Goal: Transaction & Acquisition: Purchase product/service

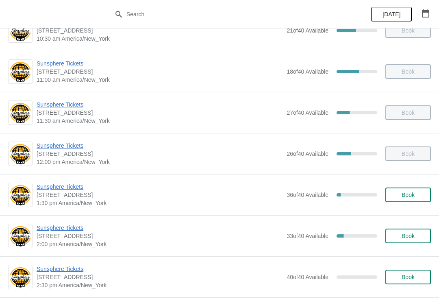
scroll to position [125, 0]
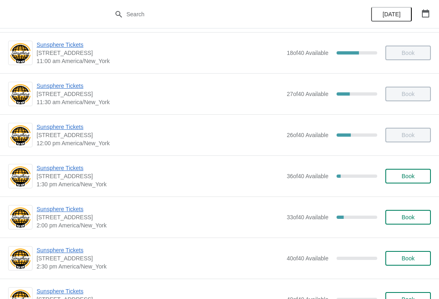
click at [84, 171] on span "Sunsphere Tickets" at bounding box center [160, 168] width 246 height 8
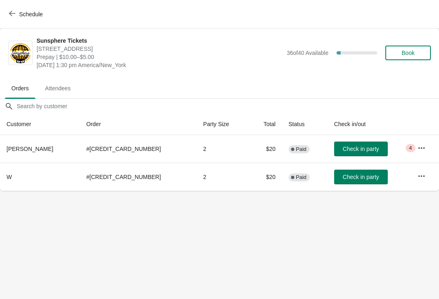
click at [355, 145] on button "Check in party" at bounding box center [361, 148] width 54 height 15
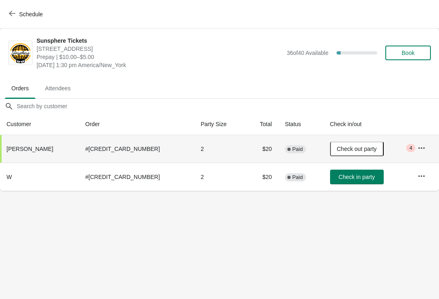
click at [347, 177] on span "Check in party" at bounding box center [356, 176] width 36 height 6
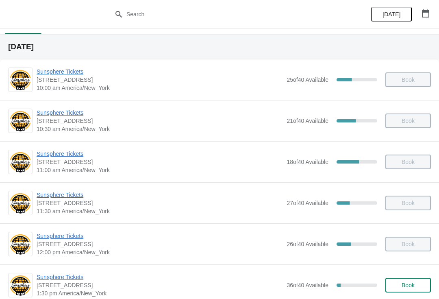
scroll to position [103, 0]
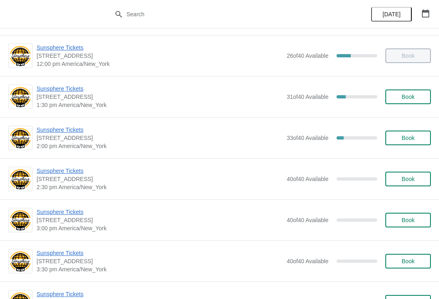
scroll to position [206, 0]
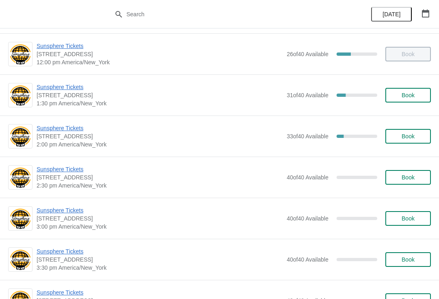
click at [429, 94] on button "Book" at bounding box center [407, 95] width 45 height 15
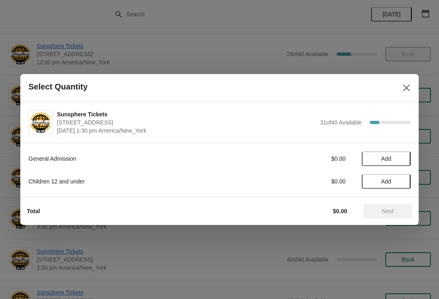
click at [399, 181] on span "Add" at bounding box center [386, 181] width 34 height 6
click at [399, 180] on icon at bounding box center [400, 181] width 9 height 9
click at [401, 180] on icon at bounding box center [400, 181] width 9 height 9
click at [405, 160] on button "Add" at bounding box center [386, 158] width 49 height 15
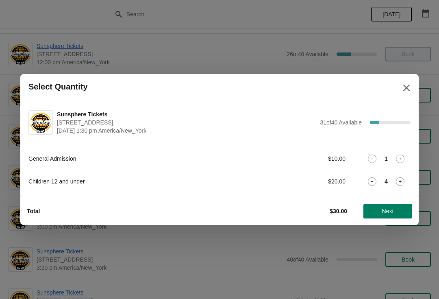
click at [401, 160] on icon at bounding box center [400, 158] width 9 height 9
click at [375, 181] on icon at bounding box center [372, 181] width 9 height 9
click at [402, 160] on icon at bounding box center [400, 158] width 9 height 9
click at [401, 161] on icon at bounding box center [400, 158] width 9 height 9
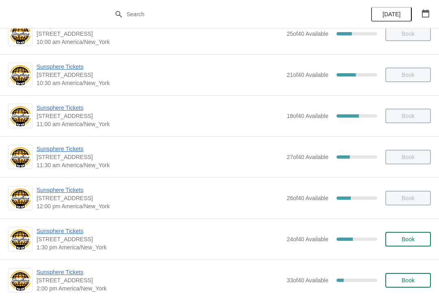
scroll to position [74, 0]
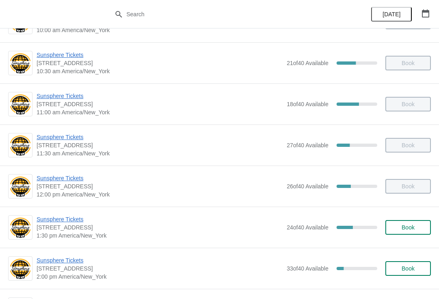
click at [420, 232] on button "Book" at bounding box center [407, 227] width 45 height 15
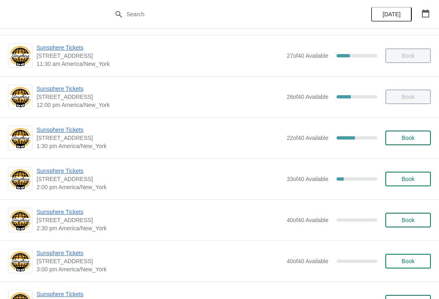
scroll to position [165, 0]
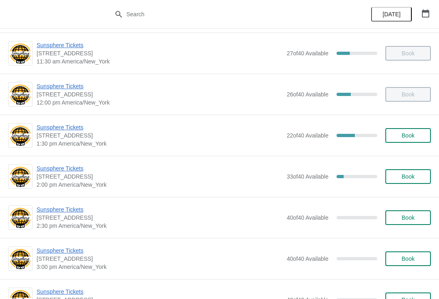
click at [49, 169] on span "Sunsphere Tickets" at bounding box center [160, 168] width 246 height 8
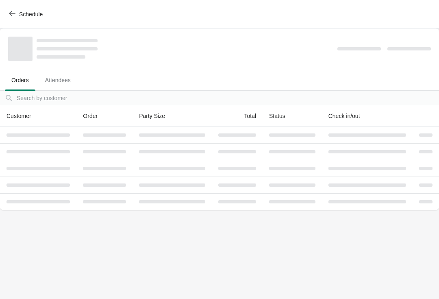
scroll to position [0, 0]
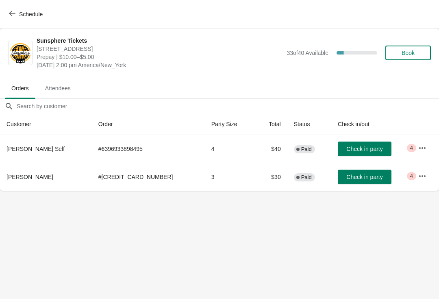
click at [357, 147] on span "Check in party" at bounding box center [364, 148] width 36 height 6
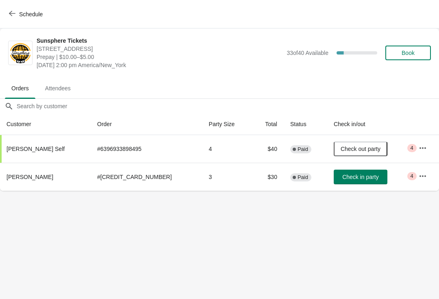
click at [34, 26] on div "Schedule" at bounding box center [219, 14] width 439 height 28
click at [32, 8] on button "Schedule" at bounding box center [26, 14] width 45 height 15
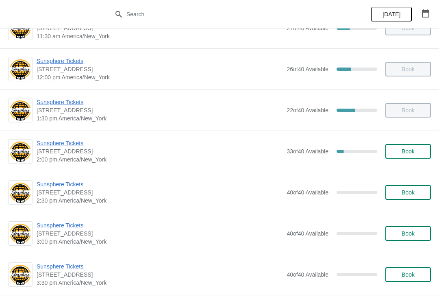
scroll to position [228, 0]
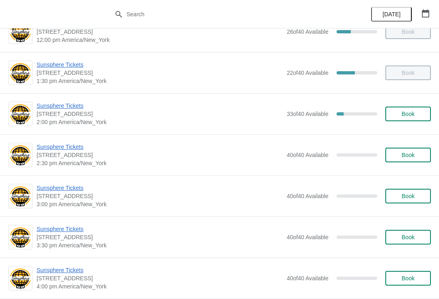
click at [71, 109] on span "Sunsphere Tickets" at bounding box center [160, 106] width 246 height 8
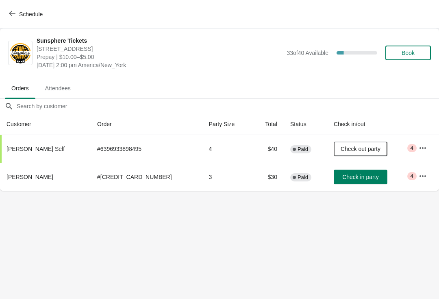
scroll to position [0, 0]
click at [336, 167] on td "Check in party" at bounding box center [369, 176] width 85 height 28
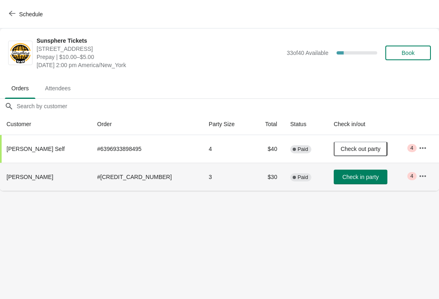
click at [351, 176] on span "Check in party" at bounding box center [360, 176] width 36 height 6
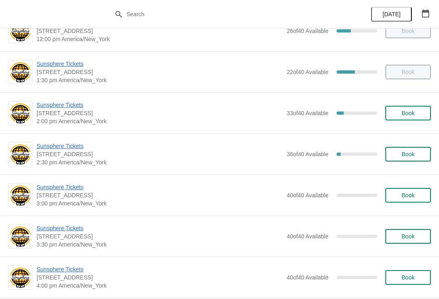
scroll to position [233, 0]
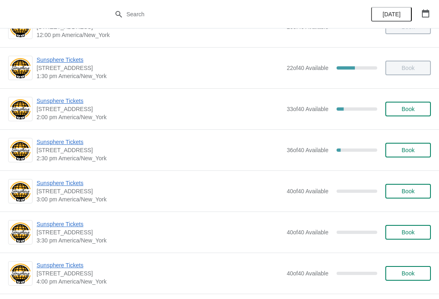
click at [76, 144] on span "Sunsphere Tickets" at bounding box center [160, 142] width 246 height 8
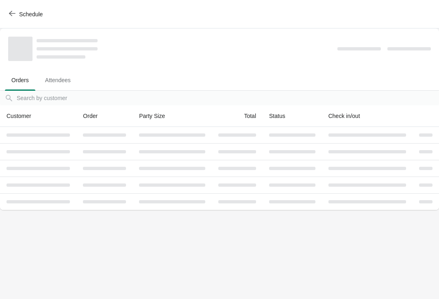
scroll to position [0, 0]
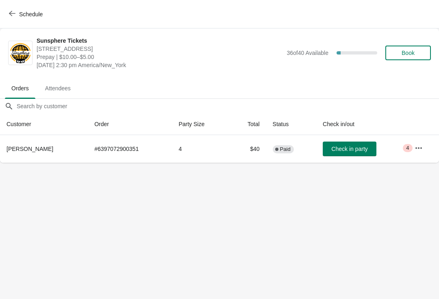
click at [349, 162] on body "Schedule Sunsphere Tickets 810 Clinch Avenue, Knoxville, TN, USA Prepay | $10.0…" at bounding box center [219, 149] width 439 height 299
click at [347, 153] on button "Check in party" at bounding box center [350, 148] width 54 height 15
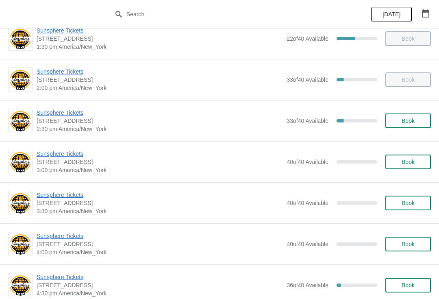
scroll to position [244, 0]
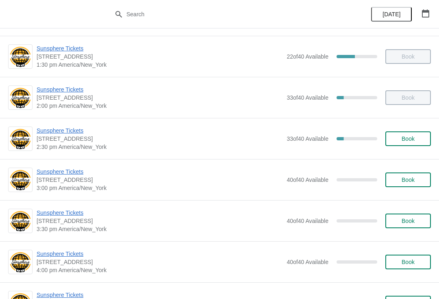
click at [418, 143] on button "Book" at bounding box center [407, 138] width 45 height 15
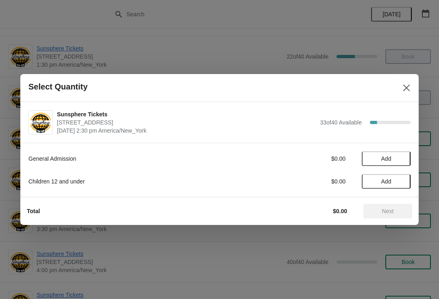
click at [402, 165] on button "Add" at bounding box center [386, 158] width 49 height 15
click at [392, 204] on button "Next" at bounding box center [387, 211] width 49 height 15
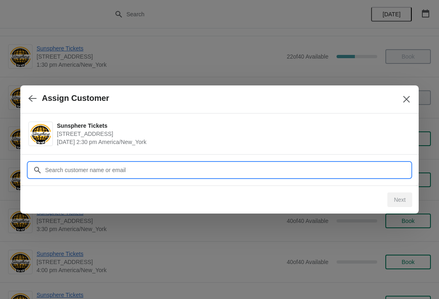
click at [308, 168] on input "Customer" at bounding box center [228, 169] width 366 height 15
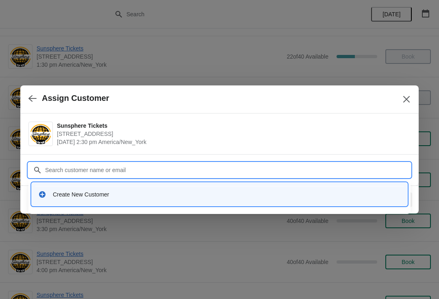
click at [177, 194] on div "Create New Customer" at bounding box center [227, 194] width 348 height 8
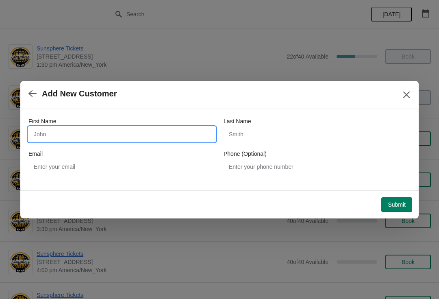
click at [152, 140] on input "First Name" at bounding box center [121, 134] width 187 height 15
type input "W"
click at [398, 199] on button "Submit" at bounding box center [396, 204] width 31 height 15
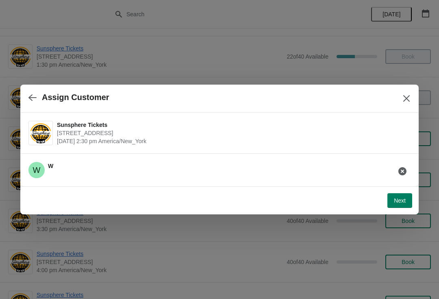
click at [409, 191] on div "Next" at bounding box center [218, 199] width 388 height 18
click at [409, 201] on button "Next" at bounding box center [399, 200] width 25 height 15
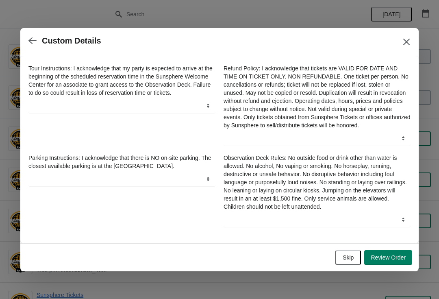
click at [349, 260] on span "Skip" at bounding box center [347, 257] width 11 height 6
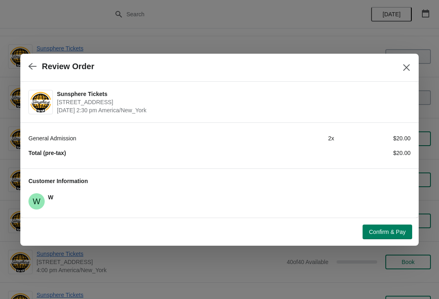
click at [400, 226] on button "Confirm & Pay" at bounding box center [387, 231] width 50 height 15
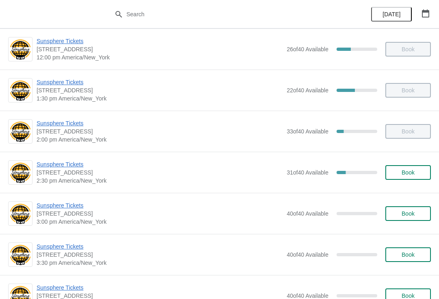
scroll to position [219, 0]
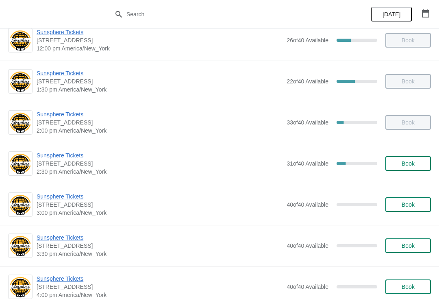
click at [408, 156] on button "Book" at bounding box center [407, 163] width 45 height 15
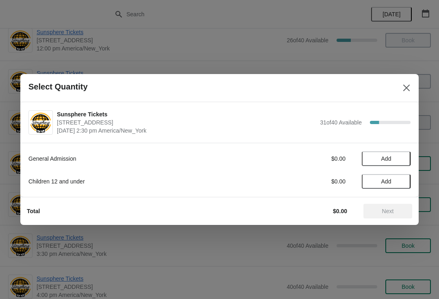
click at [399, 158] on span "Add" at bounding box center [386, 158] width 34 height 6
click at [396, 161] on icon at bounding box center [400, 158] width 9 height 9
click at [403, 155] on icon at bounding box center [400, 158] width 9 height 9
click at [403, 159] on icon at bounding box center [400, 158] width 9 height 9
click at [390, 178] on span "Add" at bounding box center [386, 181] width 10 height 6
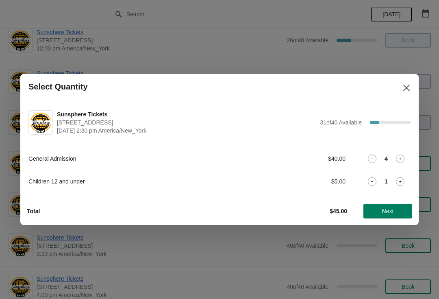
click at [383, 212] on span "Next" at bounding box center [388, 211] width 12 height 6
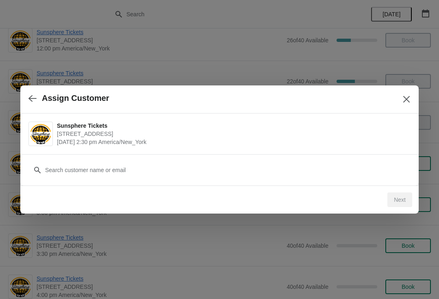
click at [296, 158] on div "Customer" at bounding box center [219, 165] width 382 height 23
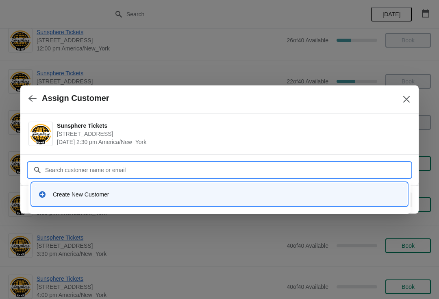
click at [194, 194] on div "Create New Customer" at bounding box center [227, 194] width 348 height 8
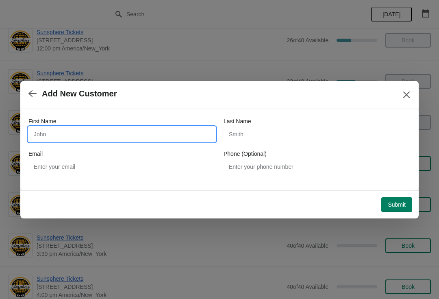
click at [167, 135] on input "First Name" at bounding box center [121, 134] width 187 height 15
type input "W"
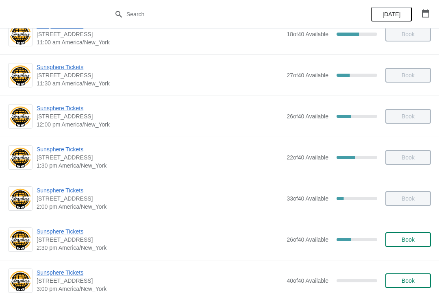
scroll to position [156, 0]
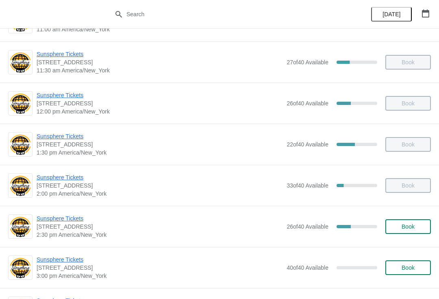
click at [429, 221] on button "Book" at bounding box center [407, 226] width 45 height 15
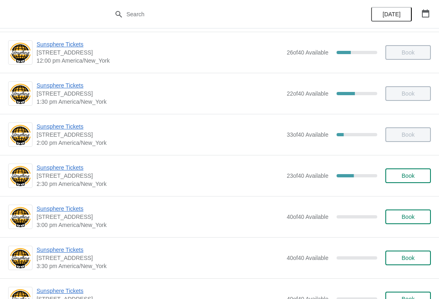
scroll to position [210, 0]
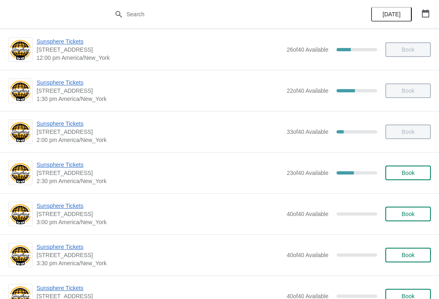
click at [414, 210] on span "Book" at bounding box center [407, 213] width 13 height 6
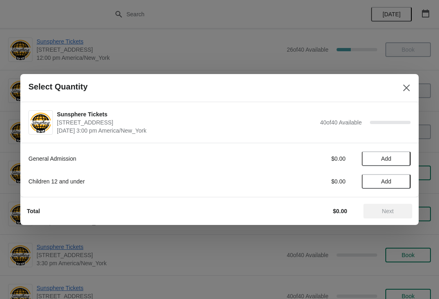
click at [403, 154] on button "Add" at bounding box center [386, 158] width 49 height 15
click at [402, 156] on icon at bounding box center [400, 158] width 9 height 9
click at [401, 162] on icon at bounding box center [400, 158] width 9 height 9
click at [396, 214] on button "Next" at bounding box center [387, 211] width 49 height 15
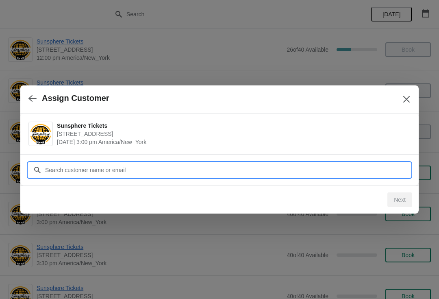
click at [235, 167] on input "Customer" at bounding box center [228, 169] width 366 height 15
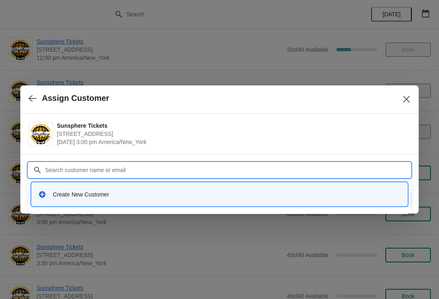
click at [153, 202] on div "Create New Customer" at bounding box center [219, 193] width 375 height 23
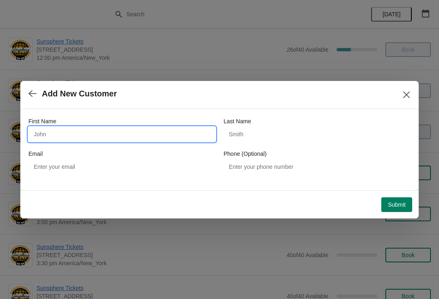
click at [102, 140] on input "First Name" at bounding box center [121, 134] width 187 height 15
type input "Walki"
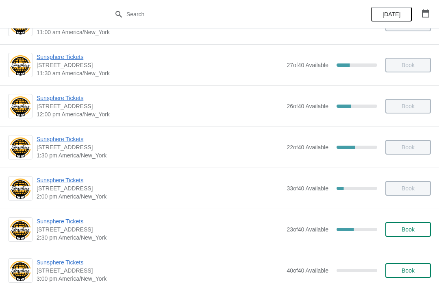
scroll to position [202, 0]
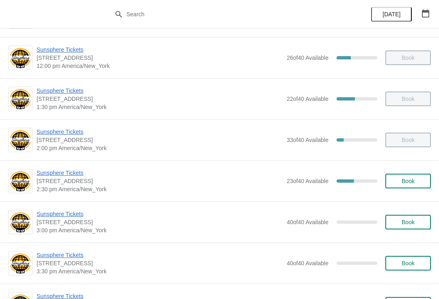
click at [402, 184] on span "Book" at bounding box center [407, 181] width 13 height 6
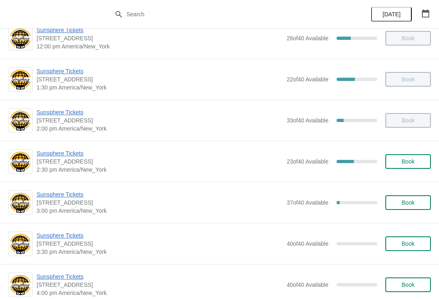
scroll to position [221, 0]
click at [418, 158] on span "Book" at bounding box center [407, 161] width 31 height 6
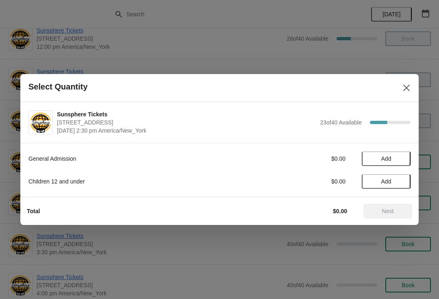
click at [404, 165] on button "Add" at bounding box center [386, 158] width 49 height 15
click at [392, 214] on button "Next" at bounding box center [387, 211] width 49 height 15
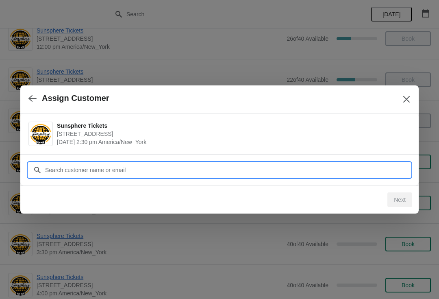
click at [208, 163] on input "Customer" at bounding box center [228, 169] width 366 height 15
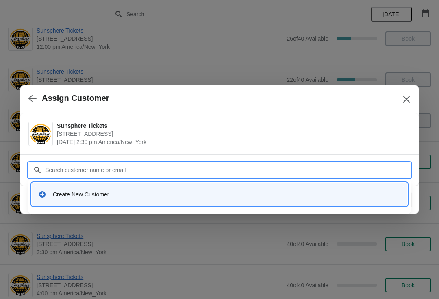
click at [150, 195] on div "Create New Customer" at bounding box center [227, 194] width 348 height 8
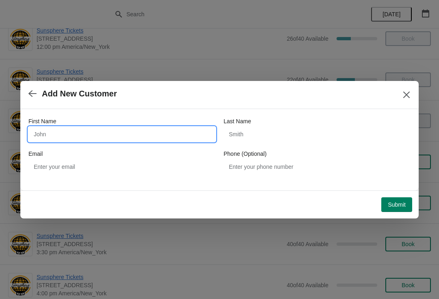
click at [101, 140] on input "First Name" at bounding box center [121, 134] width 187 height 15
type input "W"
click at [396, 201] on span "Submit" at bounding box center [397, 204] width 18 height 6
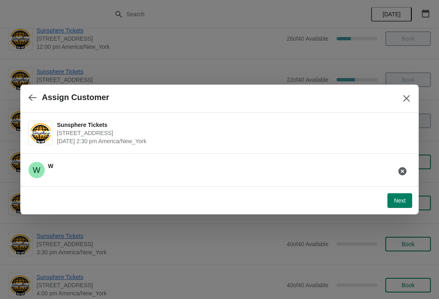
click at [392, 199] on button "Next" at bounding box center [399, 200] width 25 height 15
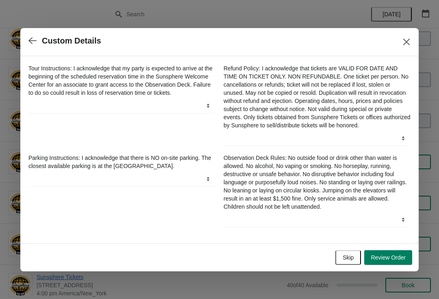
click at [351, 260] on span "Skip" at bounding box center [347, 257] width 11 height 6
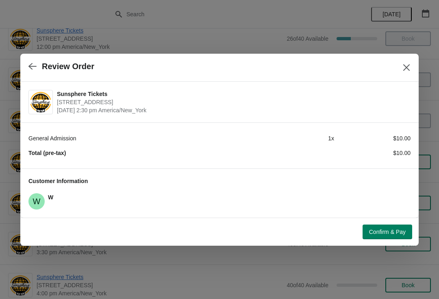
click at [393, 232] on span "Confirm & Pay" at bounding box center [387, 231] width 37 height 6
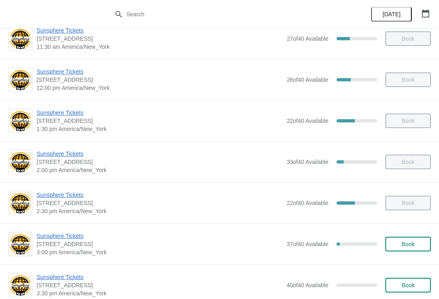
scroll to position [180, 0]
click at [415, 233] on div "Sunsphere Tickets [STREET_ADDRESS] 3:00 pm [GEOGRAPHIC_DATA]/New_York 37 of 40 …" at bounding box center [234, 244] width 394 height 24
click at [413, 238] on button "Book" at bounding box center [407, 244] width 45 height 15
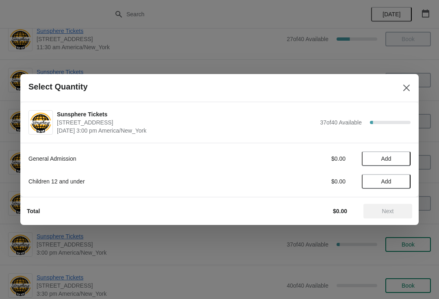
click at [404, 155] on button "Add" at bounding box center [386, 158] width 49 height 15
click at [400, 161] on icon at bounding box center [400, 158] width 9 height 9
click at [401, 162] on icon at bounding box center [400, 158] width 9 height 9
click at [402, 159] on icon at bounding box center [400, 158] width 9 height 9
click at [399, 162] on icon at bounding box center [400, 158] width 9 height 9
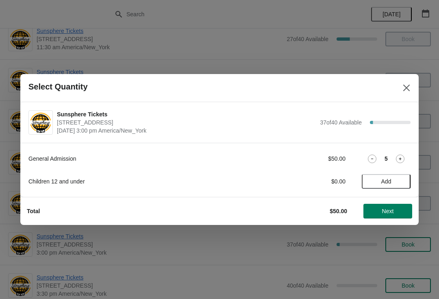
click at [391, 206] on button "Next" at bounding box center [387, 211] width 49 height 15
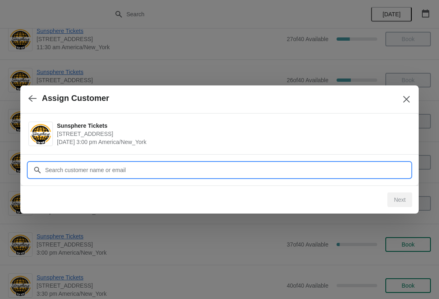
click at [209, 166] on input "Customer" at bounding box center [228, 169] width 366 height 15
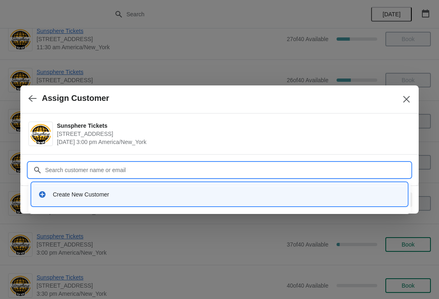
click at [171, 204] on div "Create New Customer" at bounding box center [219, 193] width 375 height 23
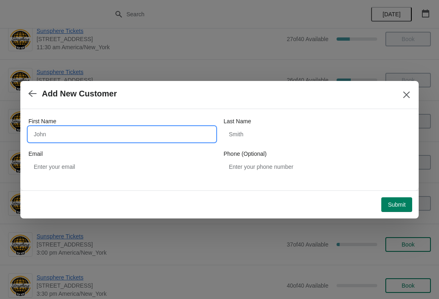
click at [169, 141] on input "First Name" at bounding box center [121, 134] width 187 height 15
type input "W"
click at [407, 200] on button "Submit" at bounding box center [396, 204] width 31 height 15
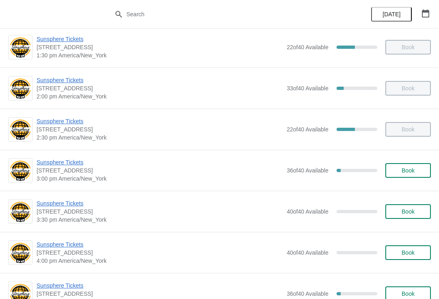
scroll to position [257, 0]
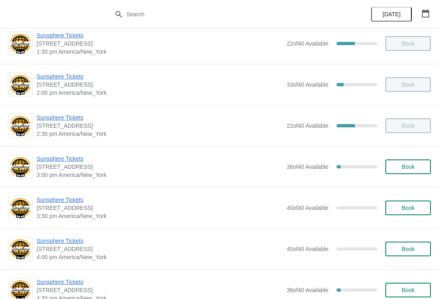
click at [422, 170] on button "Book" at bounding box center [407, 166] width 45 height 15
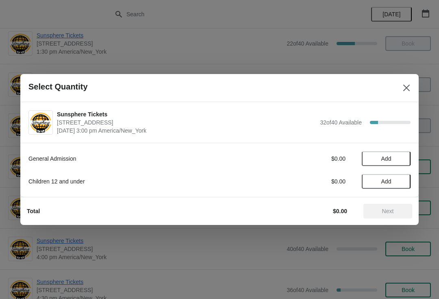
click at [402, 154] on button "Add" at bounding box center [386, 158] width 49 height 15
click at [400, 150] on div "General Admission $10.00 1 Children 12 and under $0.00 Add" at bounding box center [219, 165] width 382 height 45
click at [403, 161] on icon at bounding box center [400, 158] width 9 height 9
click at [400, 183] on span "Add" at bounding box center [386, 181] width 34 height 6
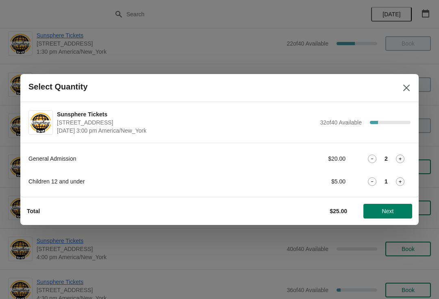
click at [399, 217] on button "Next" at bounding box center [387, 211] width 49 height 15
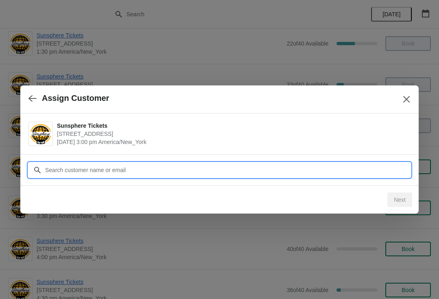
click at [295, 170] on input "Customer" at bounding box center [228, 169] width 366 height 15
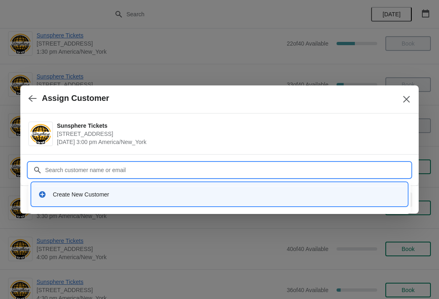
click at [245, 195] on div "Create New Customer" at bounding box center [227, 194] width 348 height 8
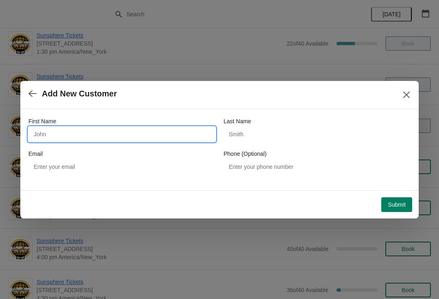
click at [108, 138] on input "First Name" at bounding box center [121, 134] width 187 height 15
type input "W"
click at [404, 194] on div "Submit" at bounding box center [218, 203] width 388 height 18
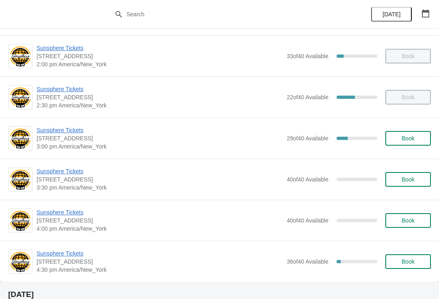
scroll to position [290, 0]
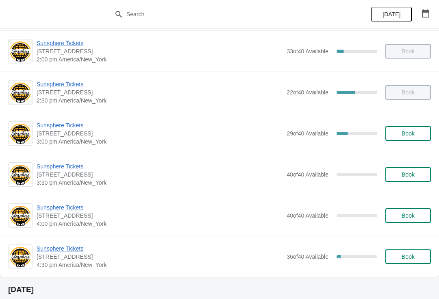
click at [415, 132] on span "Book" at bounding box center [407, 133] width 31 height 6
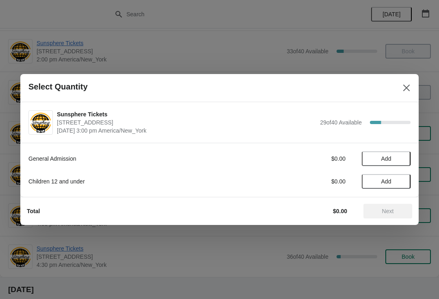
click at [402, 156] on span "Add" at bounding box center [386, 158] width 34 height 6
click at [404, 154] on icon at bounding box center [400, 158] width 9 height 9
click at [399, 156] on icon at bounding box center [400, 158] width 9 height 9
click at [398, 158] on icon at bounding box center [400, 158] width 9 height 9
click at [399, 162] on icon at bounding box center [400, 158] width 9 height 9
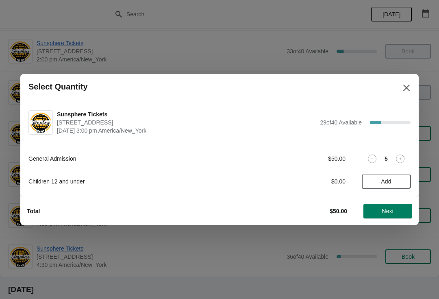
click at [400, 160] on icon at bounding box center [400, 158] width 9 height 9
click at [402, 152] on div "General Admission $60.00 6" at bounding box center [219, 158] width 382 height 15
click at [401, 160] on icon at bounding box center [400, 158] width 9 height 9
click at [390, 211] on span "Next" at bounding box center [388, 211] width 12 height 6
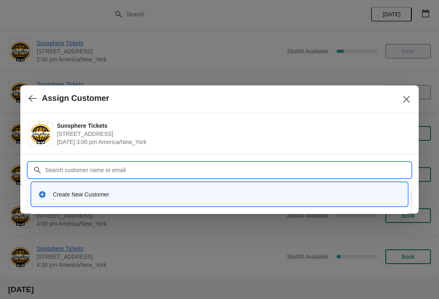
click at [270, 193] on div "Create New Customer" at bounding box center [227, 194] width 348 height 8
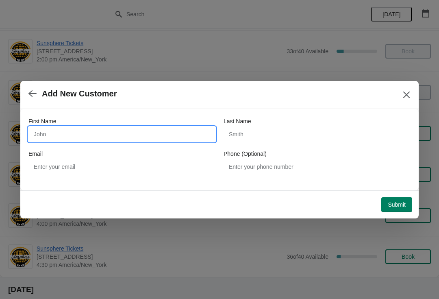
click at [172, 137] on input "First Name" at bounding box center [121, 134] width 187 height 15
type input "W"
click at [401, 197] on button "Submit" at bounding box center [396, 204] width 31 height 15
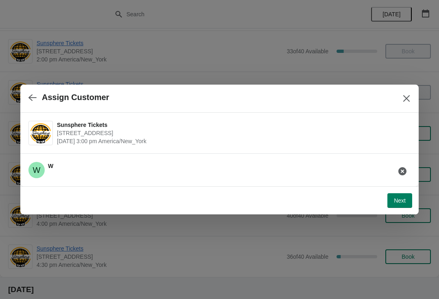
click at [402, 203] on span "Next" at bounding box center [400, 200] width 12 height 6
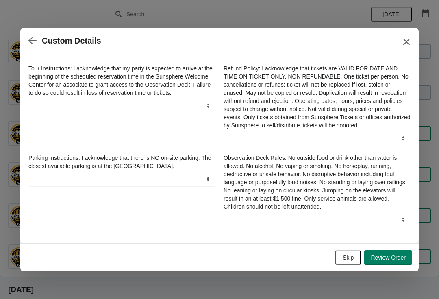
click at [353, 259] on span "Skip" at bounding box center [347, 257] width 11 height 6
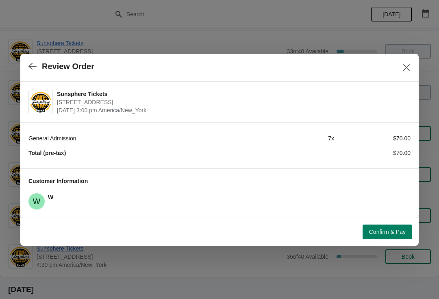
click at [392, 232] on span "Confirm & Pay" at bounding box center [387, 231] width 37 height 6
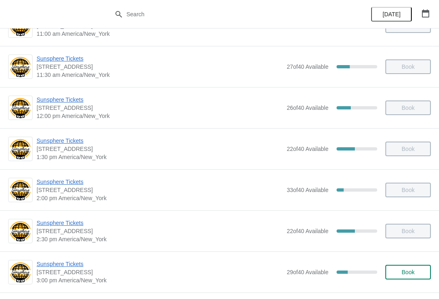
scroll to position [213, 0]
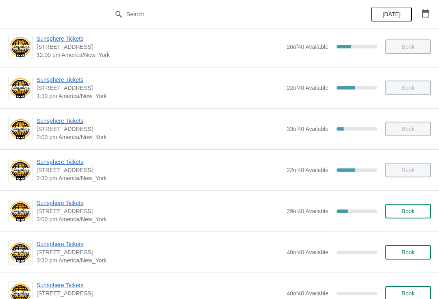
click at [404, 217] on button "Book" at bounding box center [407, 211] width 45 height 15
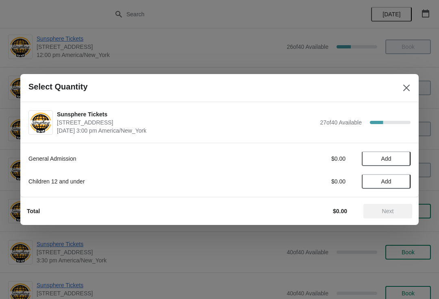
click at [406, 156] on button "Add" at bounding box center [386, 158] width 49 height 15
click at [401, 156] on icon at bounding box center [400, 158] width 9 height 9
click at [401, 160] on icon at bounding box center [400, 158] width 9 height 9
click at [400, 158] on icon at bounding box center [400, 158] width 3 height 3
click at [399, 214] on span "Next" at bounding box center [388, 211] width 36 height 6
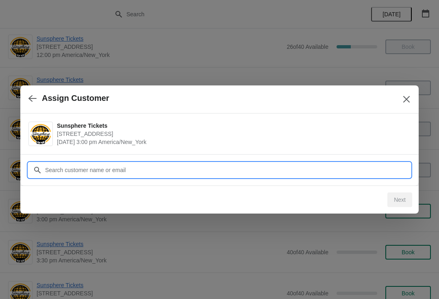
click at [303, 173] on input "Customer" at bounding box center [228, 169] width 366 height 15
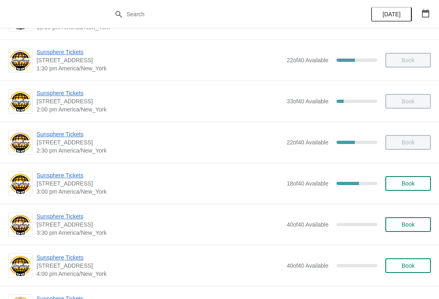
scroll to position [243, 0]
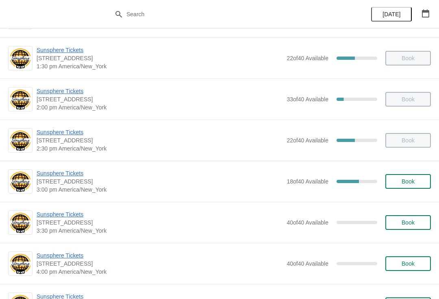
click at [407, 179] on span "Book" at bounding box center [407, 181] width 13 height 6
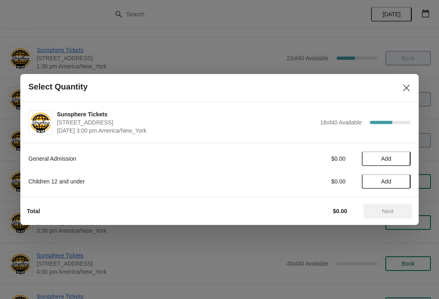
click at [399, 159] on span "Add" at bounding box center [386, 158] width 34 height 6
click at [401, 158] on icon at bounding box center [400, 158] width 9 height 9
click at [403, 159] on icon at bounding box center [400, 158] width 9 height 9
click at [401, 161] on icon at bounding box center [400, 158] width 9 height 9
click at [393, 204] on button "Next" at bounding box center [387, 211] width 49 height 15
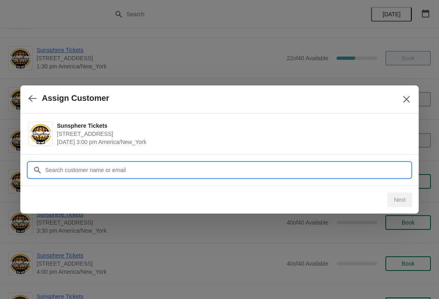
click at [347, 166] on input "Customer" at bounding box center [228, 169] width 366 height 15
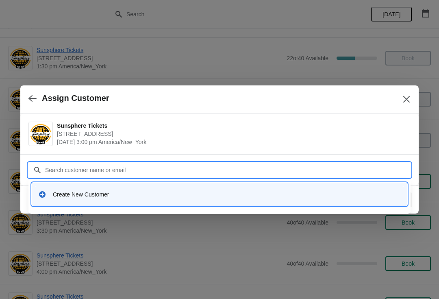
click at [204, 187] on div "Create New Customer" at bounding box center [219, 194] width 369 height 17
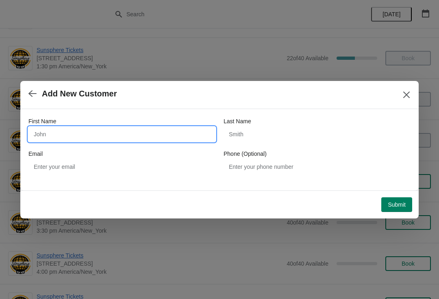
click at [150, 141] on input "First Name" at bounding box center [121, 134] width 187 height 15
type input "W"
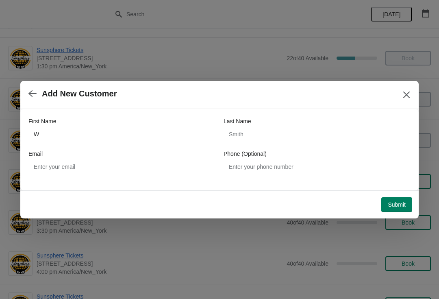
click at [398, 199] on button "Submit" at bounding box center [396, 204] width 31 height 15
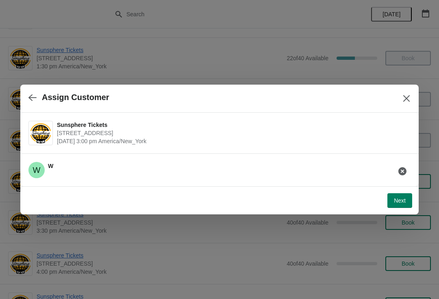
click at [399, 197] on span "Next" at bounding box center [400, 200] width 12 height 6
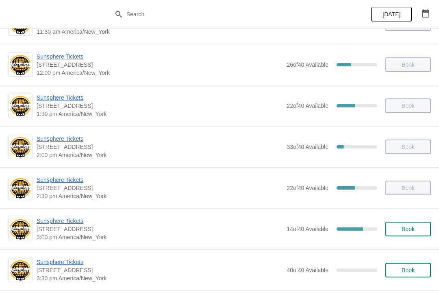
scroll to position [212, 0]
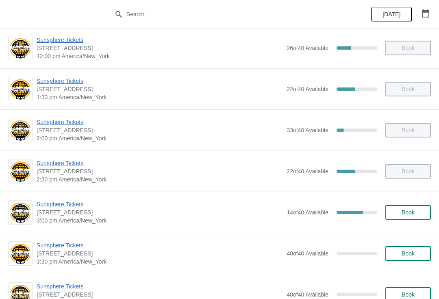
click at [420, 211] on span "Book" at bounding box center [407, 212] width 31 height 6
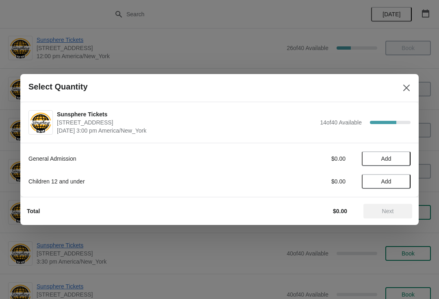
click at [396, 165] on button "Add" at bounding box center [386, 158] width 49 height 15
click at [398, 162] on icon at bounding box center [400, 158] width 9 height 9
click at [401, 184] on span "Add" at bounding box center [386, 181] width 34 height 6
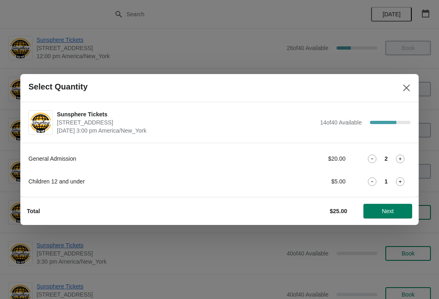
click at [396, 213] on span "Next" at bounding box center [388, 211] width 36 height 6
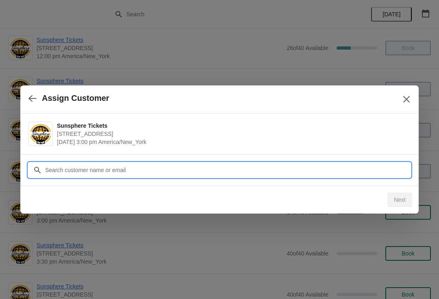
click at [238, 164] on input "Customer" at bounding box center [228, 169] width 366 height 15
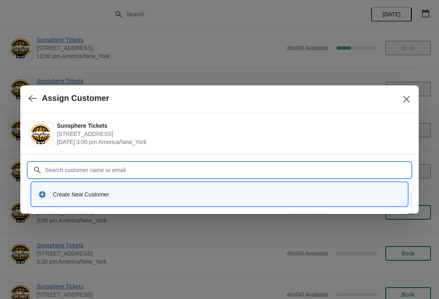
click at [172, 200] on div "Create New Customer" at bounding box center [219, 194] width 369 height 17
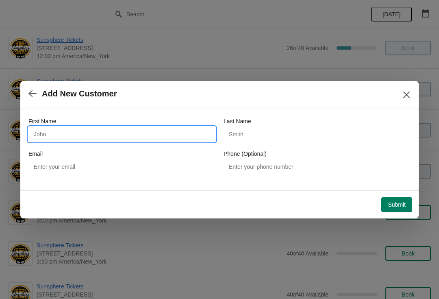
click at [104, 127] on input "First Name" at bounding box center [121, 134] width 187 height 15
type input "W"
click at [393, 194] on div "Submit" at bounding box center [218, 203] width 388 height 18
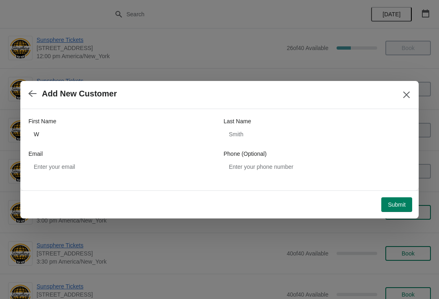
click at [399, 203] on span "Submit" at bounding box center [397, 204] width 18 height 6
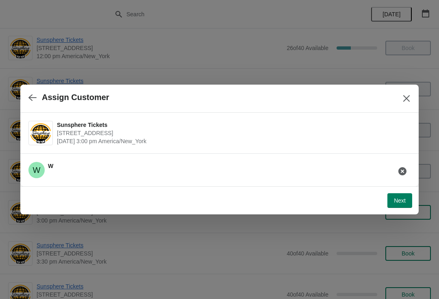
click at [401, 199] on span "Next" at bounding box center [400, 200] width 12 height 6
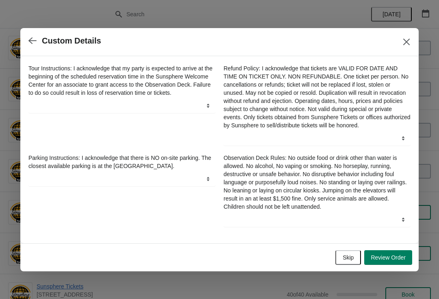
click at [347, 257] on span "Skip" at bounding box center [347, 257] width 11 height 6
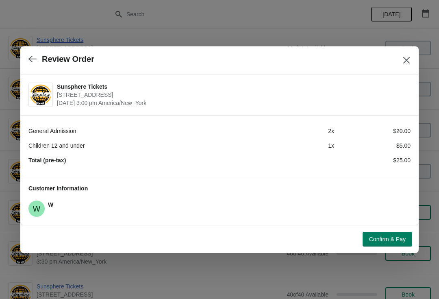
click at [388, 232] on button "Confirm & Pay" at bounding box center [387, 239] width 50 height 15
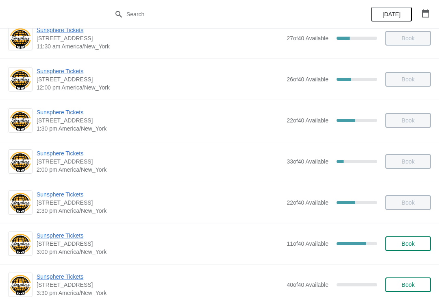
scroll to position [226, 0]
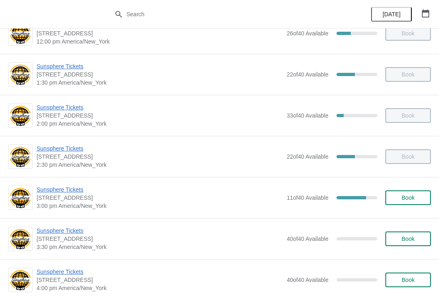
click at [410, 204] on button "Book" at bounding box center [407, 197] width 45 height 15
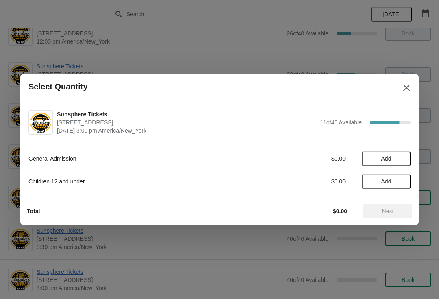
click at [395, 163] on button "Add" at bounding box center [386, 158] width 49 height 15
click at [403, 160] on icon at bounding box center [400, 158] width 9 height 9
click at [403, 161] on icon at bounding box center [400, 158] width 9 height 9
click at [404, 162] on icon at bounding box center [400, 158] width 9 height 9
click at [398, 159] on icon at bounding box center [400, 158] width 9 height 9
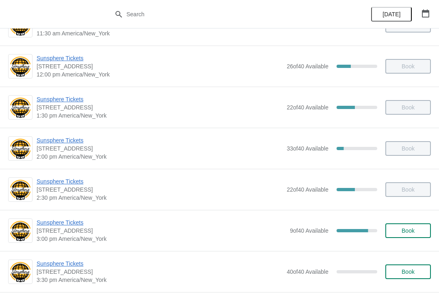
scroll to position [203, 0]
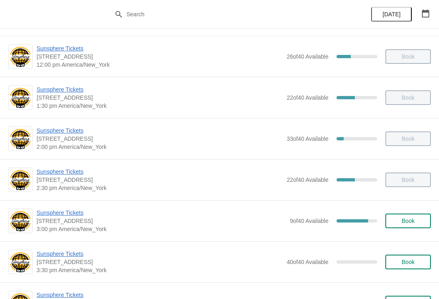
click at [408, 216] on button "Book" at bounding box center [407, 220] width 45 height 15
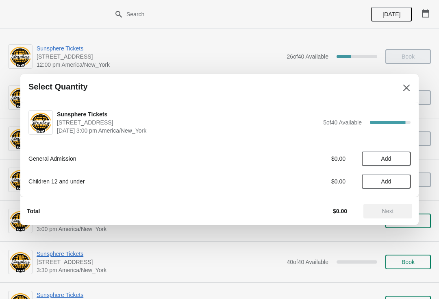
click at [397, 159] on span "Add" at bounding box center [386, 158] width 34 height 6
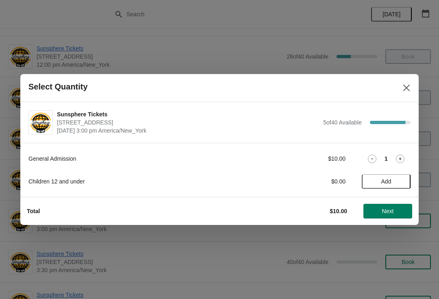
click at [400, 160] on icon at bounding box center [400, 158] width 9 height 9
click at [396, 182] on span "Add" at bounding box center [386, 181] width 34 height 6
click at [398, 178] on icon at bounding box center [400, 181] width 9 height 9
click at [394, 208] on span "Next" at bounding box center [388, 211] width 36 height 6
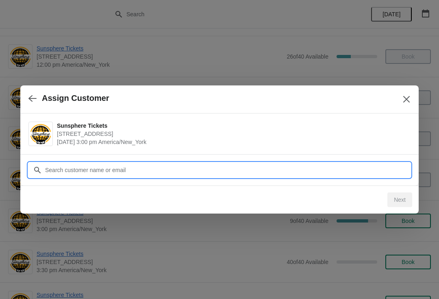
click at [349, 172] on input "Customer" at bounding box center [228, 169] width 366 height 15
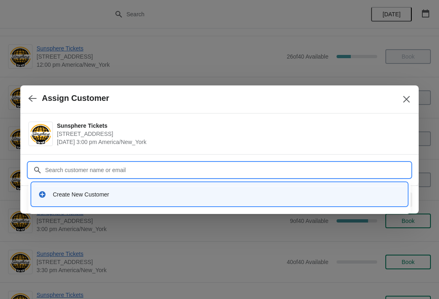
click at [183, 183] on div "Create New Customer" at bounding box center [219, 193] width 375 height 23
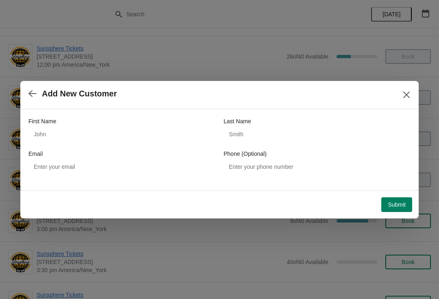
click at [129, 120] on div "First Name" at bounding box center [121, 121] width 187 height 8
click at [106, 120] on div "First Name" at bounding box center [121, 121] width 187 height 8
click at [107, 148] on div "First Name Last Name Email Phone (Optional)" at bounding box center [219, 145] width 382 height 57
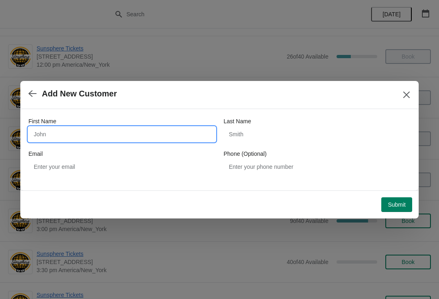
click at [124, 137] on input "First Name" at bounding box center [121, 134] width 187 height 15
type input "W"
click at [401, 199] on button "Submit" at bounding box center [396, 204] width 31 height 15
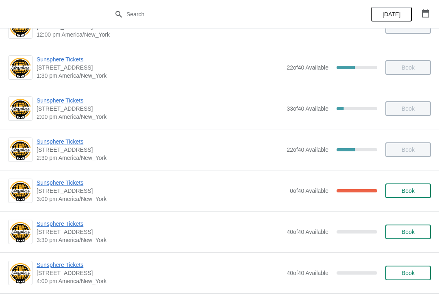
scroll to position [234, 0]
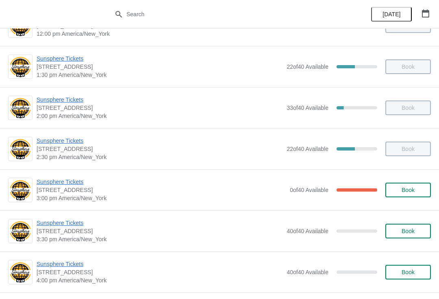
click at [415, 186] on button "Book" at bounding box center [407, 189] width 45 height 15
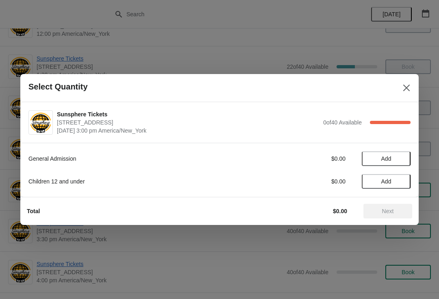
click at [406, 165] on button "Add" at bounding box center [386, 158] width 49 height 15
click at [397, 214] on span "Next" at bounding box center [388, 211] width 36 height 6
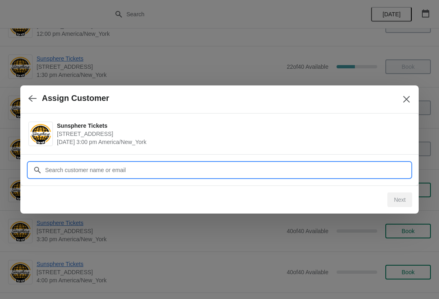
click at [338, 168] on input "Customer" at bounding box center [228, 169] width 366 height 15
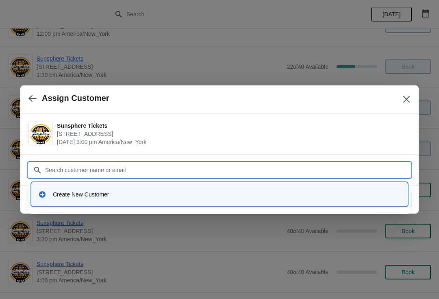
click at [228, 176] on input "Customer" at bounding box center [228, 169] width 366 height 15
click at [247, 191] on div "Create New Customer" at bounding box center [227, 194] width 348 height 8
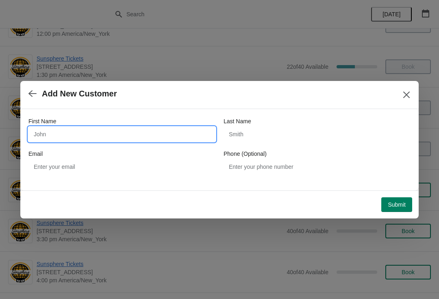
click at [149, 133] on input "First Name" at bounding box center [121, 134] width 187 height 15
type input "W"
click at [401, 198] on button "Submit" at bounding box center [396, 204] width 31 height 15
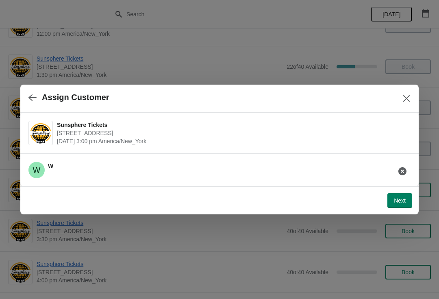
click at [404, 199] on span "Next" at bounding box center [400, 200] width 12 height 6
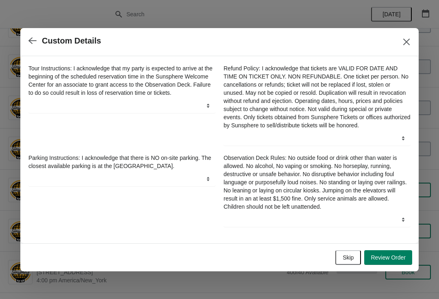
click at [347, 256] on button "Skip" at bounding box center [348, 257] width 26 height 15
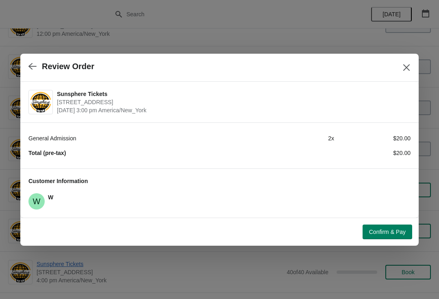
click at [397, 230] on span "Confirm & Pay" at bounding box center [387, 231] width 37 height 6
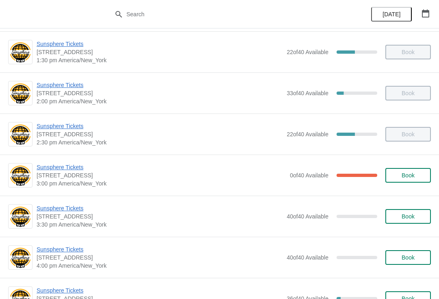
scroll to position [249, 0]
click at [424, 169] on button "Book" at bounding box center [407, 174] width 45 height 15
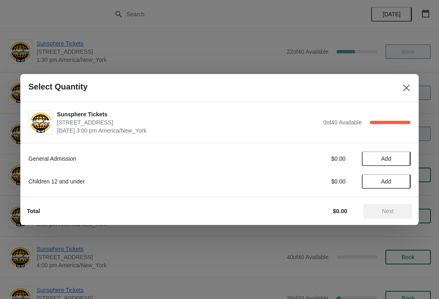
click at [402, 159] on span "Add" at bounding box center [386, 158] width 34 height 6
click at [390, 213] on span "Next" at bounding box center [388, 211] width 12 height 6
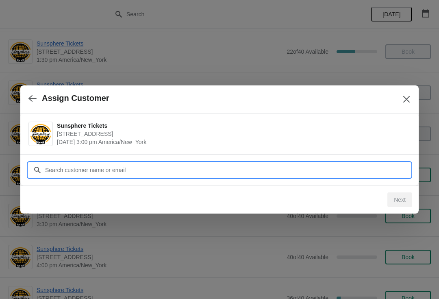
click at [357, 164] on input "Customer" at bounding box center [228, 169] width 366 height 15
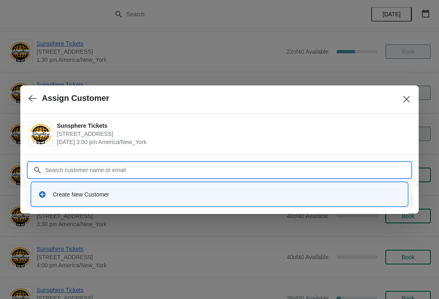
click at [187, 183] on div "Create New Customer" at bounding box center [219, 193] width 375 height 23
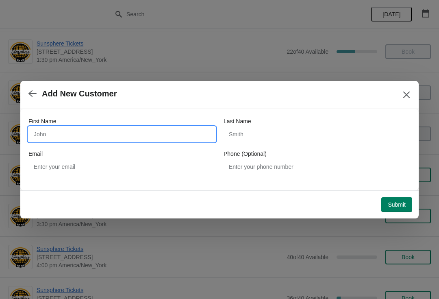
click at [90, 134] on input "First Name" at bounding box center [121, 134] width 187 height 15
type input "W"
click at [396, 192] on div "Submit" at bounding box center [216, 201] width 392 height 21
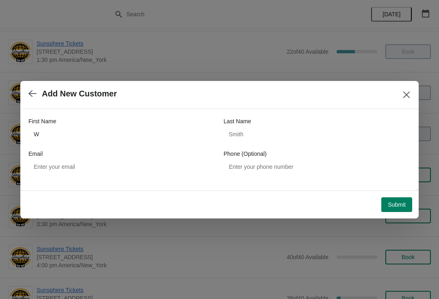
click at [404, 202] on span "Submit" at bounding box center [397, 204] width 18 height 6
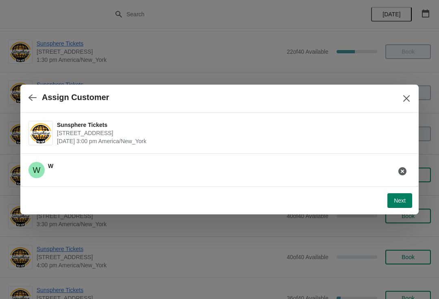
click at [402, 196] on button "Next" at bounding box center [399, 200] width 25 height 15
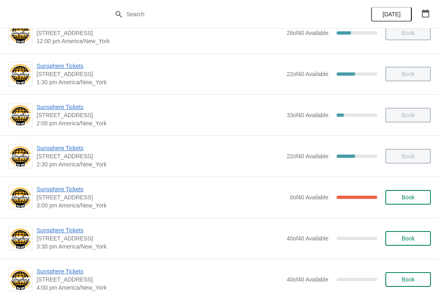
scroll to position [261, 0]
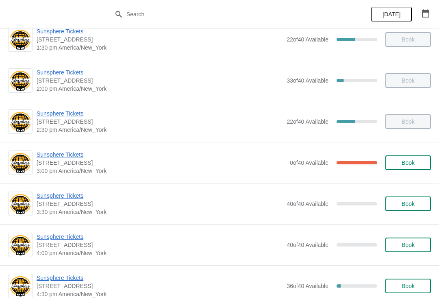
click at [414, 169] on button "Book" at bounding box center [407, 162] width 45 height 15
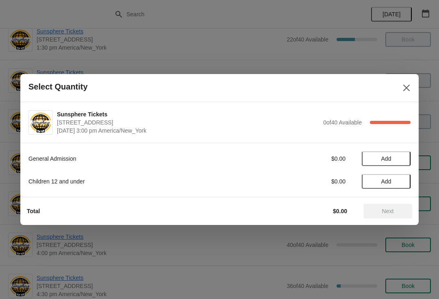
click at [396, 159] on span "Add" at bounding box center [386, 158] width 34 height 6
click at [402, 157] on icon at bounding box center [400, 158] width 9 height 9
click at [403, 160] on icon at bounding box center [400, 158] width 9 height 9
click at [402, 184] on span "Add" at bounding box center [386, 181] width 34 height 6
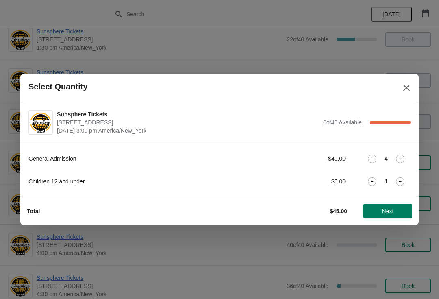
click at [379, 205] on button "Next" at bounding box center [387, 211] width 49 height 15
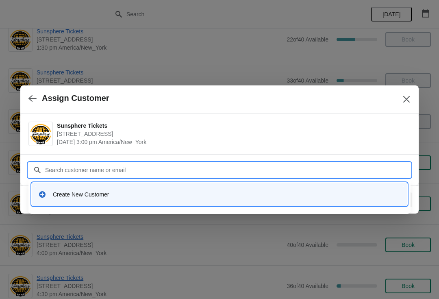
click at [247, 199] on div "Create New Customer" at bounding box center [219, 194] width 369 height 17
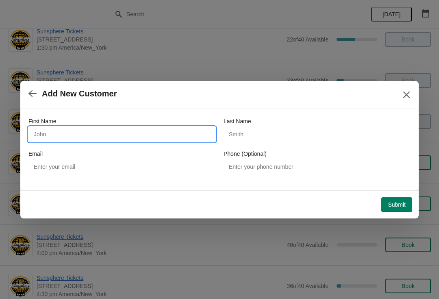
click at [139, 141] on input "First Name" at bounding box center [121, 134] width 187 height 15
type input "W"
click at [399, 195] on div "Submit" at bounding box center [218, 203] width 388 height 18
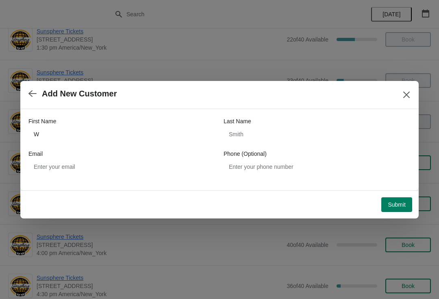
click at [396, 208] on span "Submit" at bounding box center [397, 204] width 18 height 6
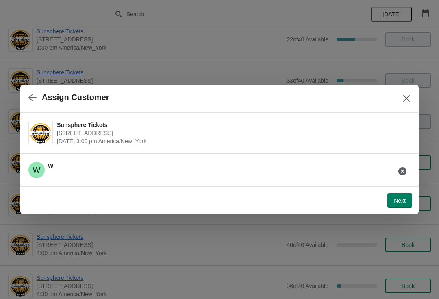
click at [400, 200] on span "Next" at bounding box center [400, 200] width 12 height 6
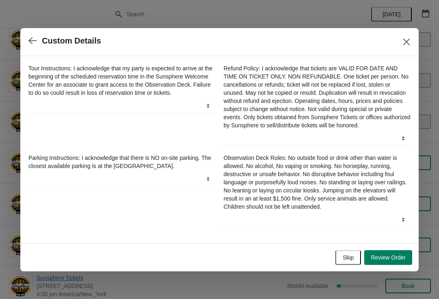
click at [350, 260] on span "Skip" at bounding box center [347, 257] width 11 height 6
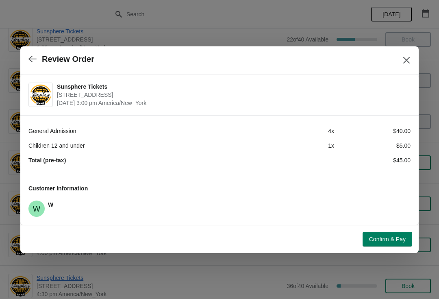
click at [403, 234] on button "Confirm & Pay" at bounding box center [387, 239] width 50 height 15
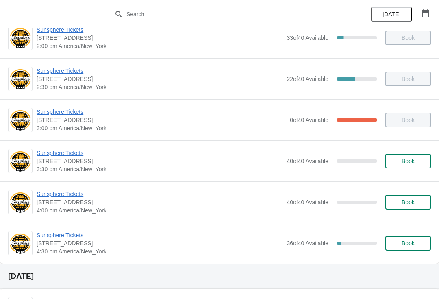
scroll to position [308, 0]
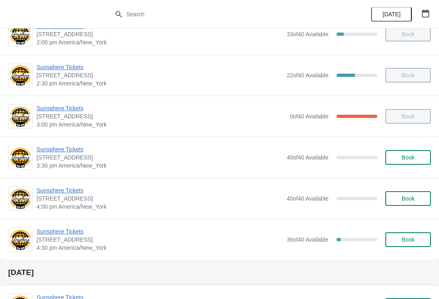
click at [408, 158] on span "Book" at bounding box center [407, 157] width 13 height 6
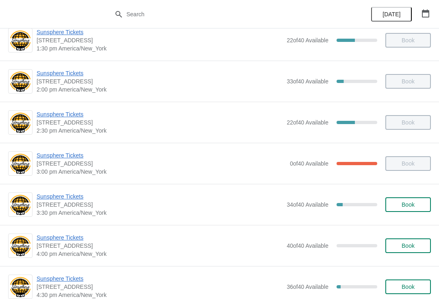
scroll to position [261, 0]
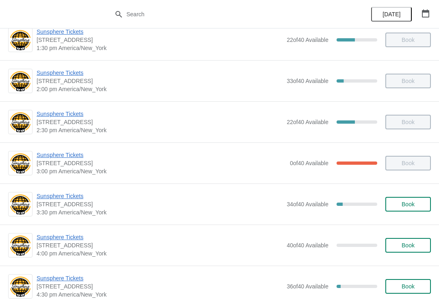
click at [417, 201] on span "Book" at bounding box center [407, 204] width 31 height 6
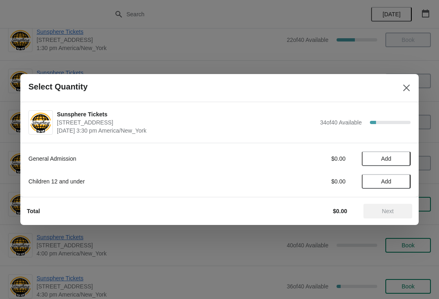
click at [402, 165] on button "Add" at bounding box center [386, 158] width 49 height 15
click at [400, 162] on icon at bounding box center [400, 158] width 9 height 9
click at [401, 162] on icon at bounding box center [400, 158] width 9 height 9
click at [397, 217] on button "Next" at bounding box center [387, 211] width 49 height 15
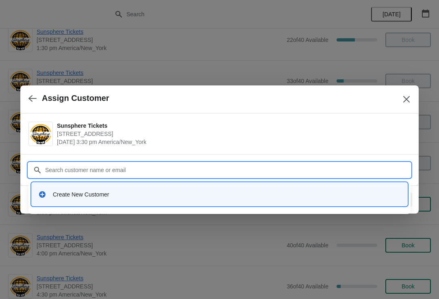
click at [210, 189] on div "Create New Customer" at bounding box center [219, 194] width 369 height 17
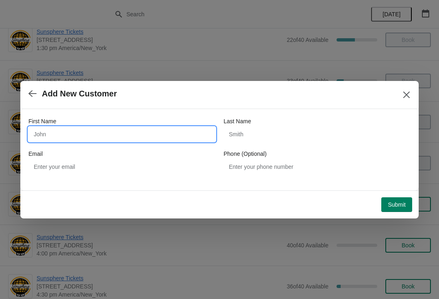
click at [133, 134] on input "First Name" at bounding box center [121, 134] width 187 height 15
type input "W"
click at [394, 191] on div "Submit" at bounding box center [216, 201] width 392 height 21
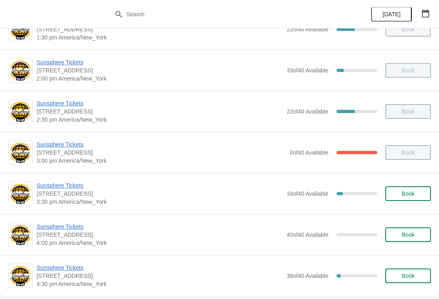
scroll to position [287, 0]
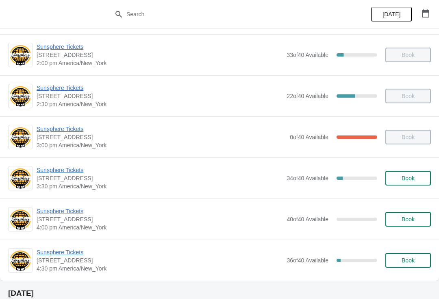
click at [420, 171] on button "Book" at bounding box center [407, 178] width 45 height 15
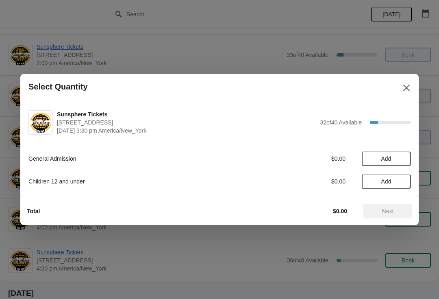
click at [413, 90] on button "Close" at bounding box center [406, 87] width 15 height 15
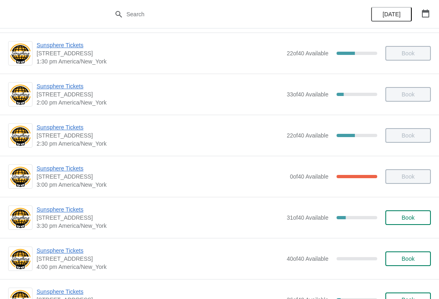
scroll to position [301, 0]
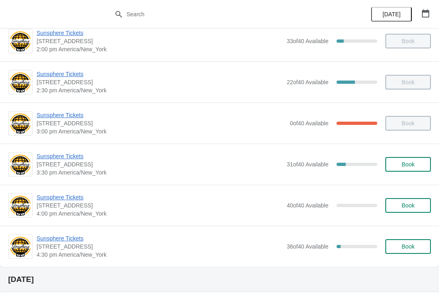
click at [418, 164] on span "Book" at bounding box center [407, 164] width 31 height 6
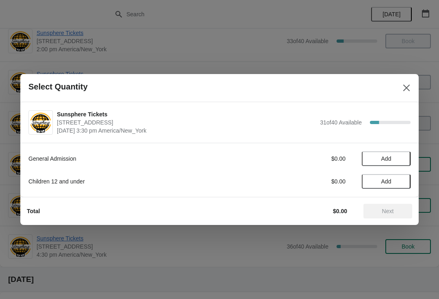
click at [401, 157] on span "Add" at bounding box center [386, 158] width 34 height 6
click at [402, 162] on icon at bounding box center [400, 158] width 9 height 9
click at [403, 161] on icon at bounding box center [400, 158] width 9 height 9
click at [373, 167] on div "General Admission $40.00 4 Children 12 and under $0.00 Add" at bounding box center [219, 165] width 382 height 45
click at [375, 157] on icon at bounding box center [372, 158] width 9 height 9
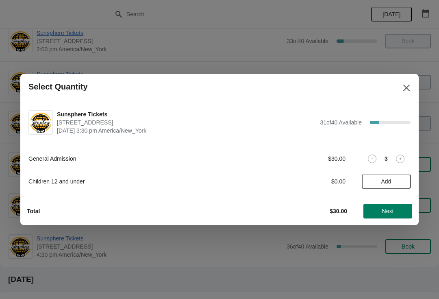
click at [374, 162] on icon at bounding box center [372, 158] width 9 height 9
click at [381, 212] on span "Next" at bounding box center [388, 211] width 36 height 6
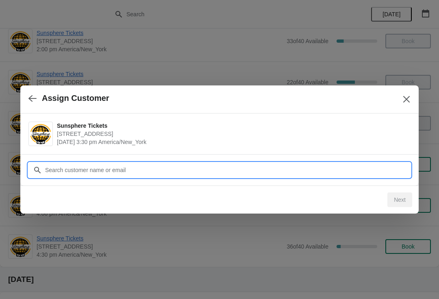
click at [353, 171] on input "Customer" at bounding box center [228, 169] width 366 height 15
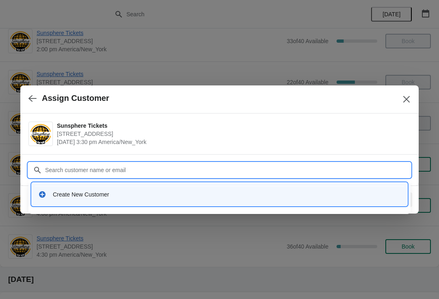
click at [170, 186] on div "Create New Customer" at bounding box center [219, 194] width 369 height 17
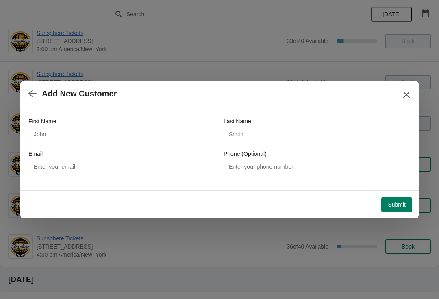
click at [104, 146] on div "First Name Last Name Email Phone (Optional)" at bounding box center [219, 145] width 382 height 57
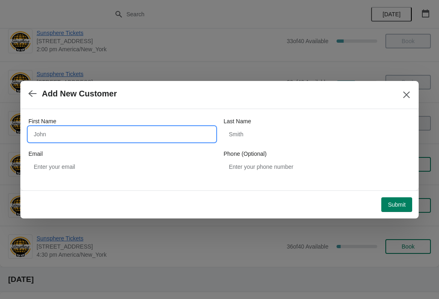
click at [81, 141] on input "First Name" at bounding box center [121, 134] width 187 height 15
type input "W"
click at [396, 197] on button "Submit" at bounding box center [396, 204] width 31 height 15
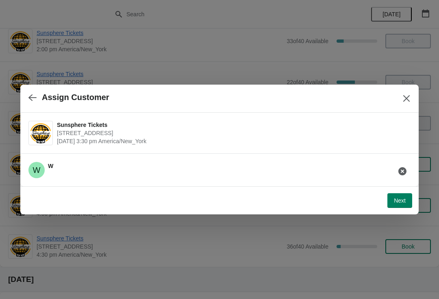
click at [404, 202] on span "Next" at bounding box center [400, 200] width 12 height 6
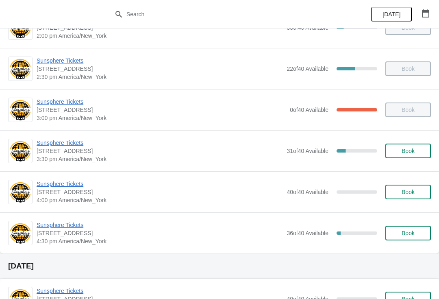
scroll to position [321, 0]
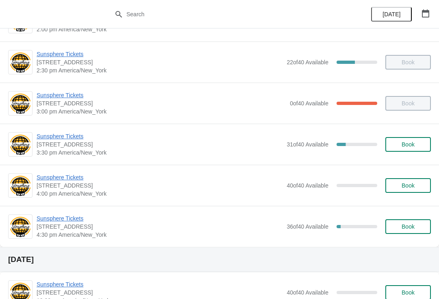
click at [416, 143] on span "Book" at bounding box center [407, 144] width 31 height 6
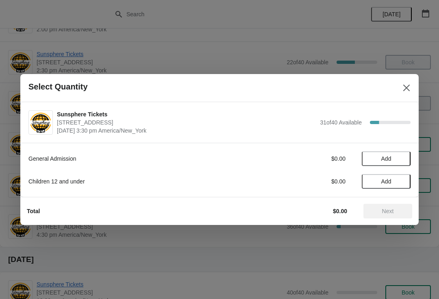
click at [403, 160] on button "Add" at bounding box center [386, 158] width 49 height 15
click at [401, 155] on icon at bounding box center [400, 158] width 9 height 9
click at [392, 199] on div "Total $20.00 Next" at bounding box center [216, 207] width 392 height 21
click at [382, 207] on button "Next" at bounding box center [387, 211] width 49 height 15
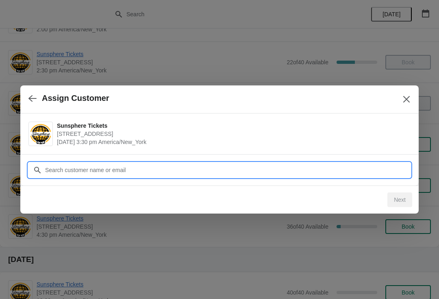
click at [359, 169] on input "Customer" at bounding box center [228, 169] width 366 height 15
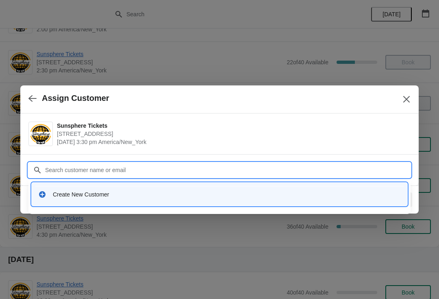
click at [150, 203] on div "Create New Customer" at bounding box center [219, 193] width 375 height 23
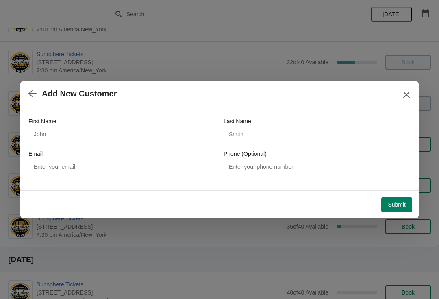
click at [115, 115] on div "First Name Last Name Email Phone (Optional)" at bounding box center [219, 145] width 382 height 73
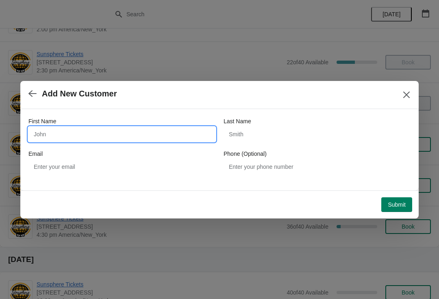
click at [115, 141] on input "First Name" at bounding box center [121, 134] width 187 height 15
type input "W"
click at [397, 197] on button "Submit" at bounding box center [396, 204] width 31 height 15
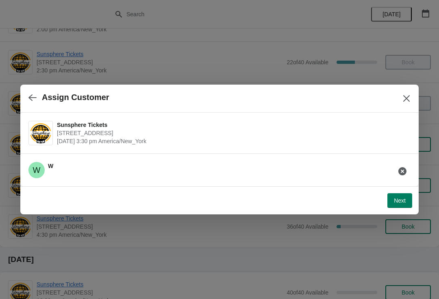
click at [397, 207] on button "Next" at bounding box center [399, 200] width 25 height 15
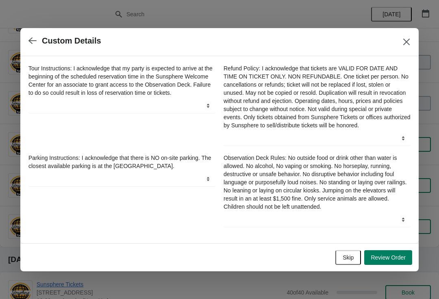
click at [351, 260] on span "Skip" at bounding box center [347, 257] width 11 height 6
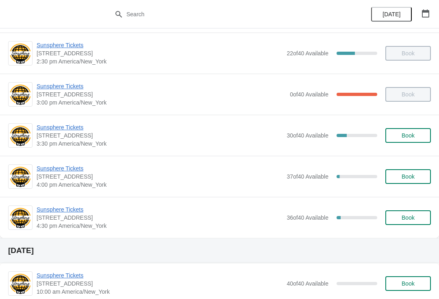
scroll to position [336, 0]
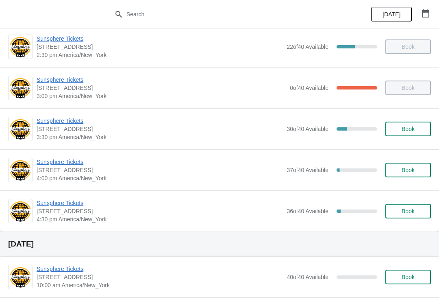
click at [406, 145] on div "Sunsphere Tickets [STREET_ADDRESS] 3:30 pm [GEOGRAPHIC_DATA]/New_York 30 of 40 …" at bounding box center [219, 128] width 439 height 41
click at [404, 136] on button "Book" at bounding box center [407, 128] width 45 height 15
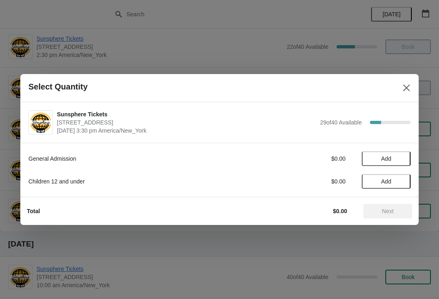
click at [400, 159] on span "Add" at bounding box center [386, 158] width 34 height 6
click at [403, 159] on icon at bounding box center [400, 158] width 9 height 9
click at [393, 218] on button "Next" at bounding box center [387, 211] width 49 height 15
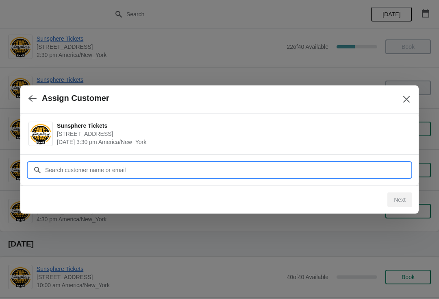
click at [254, 172] on input "Customer" at bounding box center [228, 169] width 366 height 15
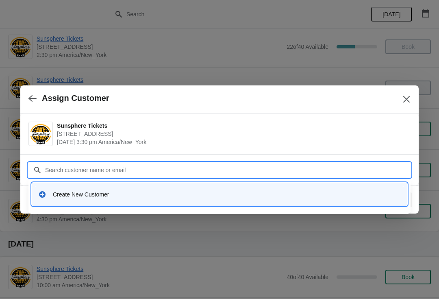
click at [139, 192] on div "Create New Customer" at bounding box center [227, 194] width 348 height 8
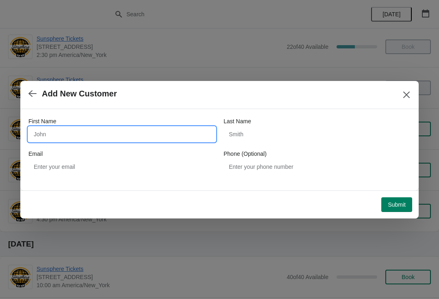
click at [134, 140] on input "First Name" at bounding box center [121, 134] width 187 height 15
type input "W"
click at [403, 197] on button "Submit" at bounding box center [396, 204] width 31 height 15
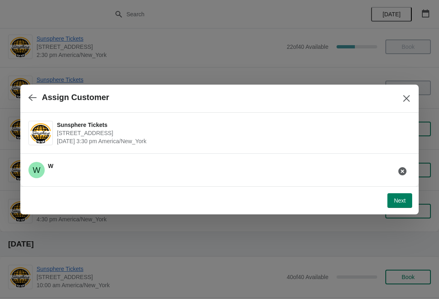
click at [406, 204] on button "Next" at bounding box center [399, 200] width 25 height 15
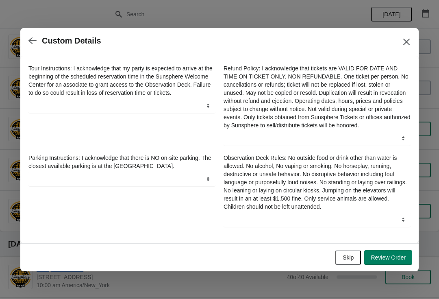
click at [347, 260] on span "Skip" at bounding box center [347, 257] width 11 height 6
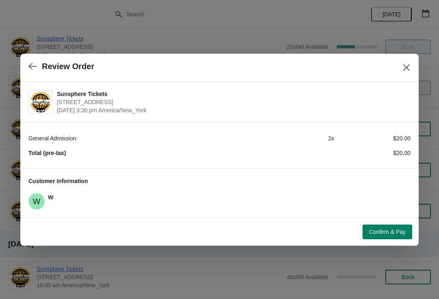
click at [372, 234] on span "Confirm & Pay" at bounding box center [387, 231] width 37 height 6
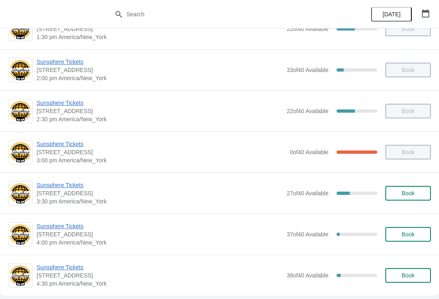
scroll to position [271, 0]
click at [402, 197] on button "Book" at bounding box center [407, 193] width 45 height 15
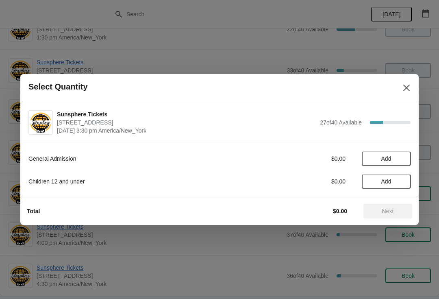
click at [405, 154] on button "Add" at bounding box center [386, 158] width 49 height 15
click at [403, 159] on icon at bounding box center [400, 158] width 9 height 9
click at [403, 161] on icon at bounding box center [400, 158] width 9 height 9
click at [403, 158] on icon at bounding box center [400, 158] width 9 height 9
click at [391, 210] on span "Next" at bounding box center [388, 211] width 12 height 6
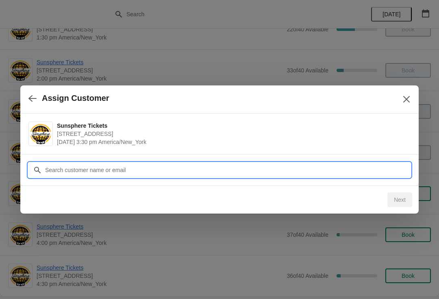
click at [373, 171] on input "Customer" at bounding box center [228, 169] width 366 height 15
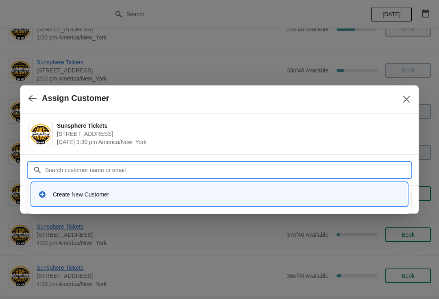
click at [215, 204] on div "Create New Customer" at bounding box center [219, 193] width 375 height 23
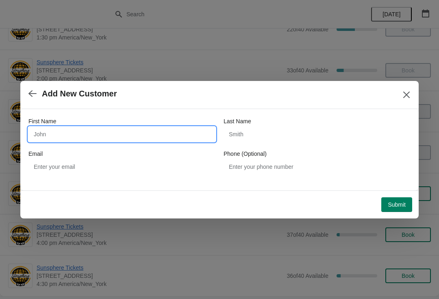
click at [154, 138] on input "First Name" at bounding box center [121, 134] width 187 height 15
type input "W"
click at [406, 194] on div "Submit" at bounding box center [218, 203] width 388 height 18
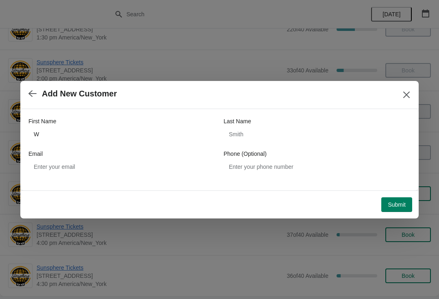
click at [401, 203] on span "Submit" at bounding box center [397, 204] width 18 height 6
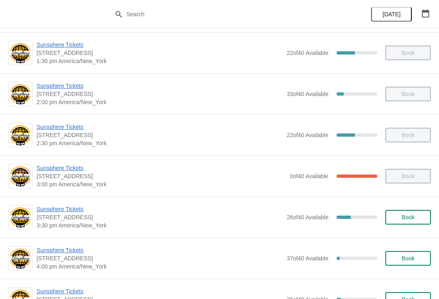
scroll to position [251, 0]
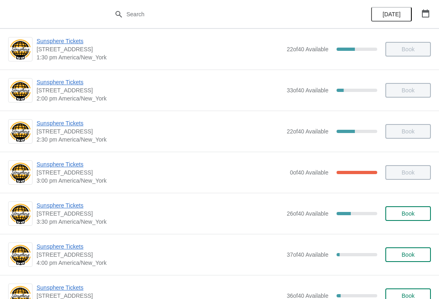
click at [427, 213] on button "Book" at bounding box center [407, 213] width 45 height 15
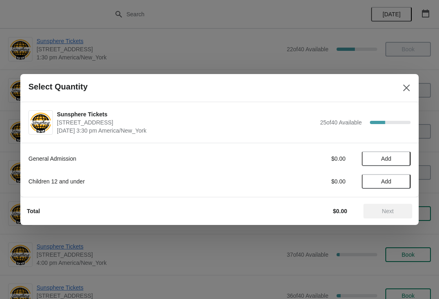
click at [400, 164] on button "Add" at bounding box center [386, 158] width 49 height 15
click at [401, 162] on icon at bounding box center [400, 158] width 9 height 9
click at [392, 208] on span "Next" at bounding box center [388, 211] width 12 height 6
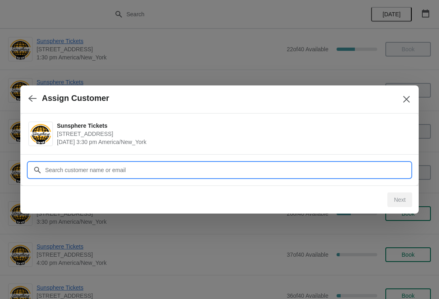
click at [350, 174] on input "Customer" at bounding box center [228, 169] width 366 height 15
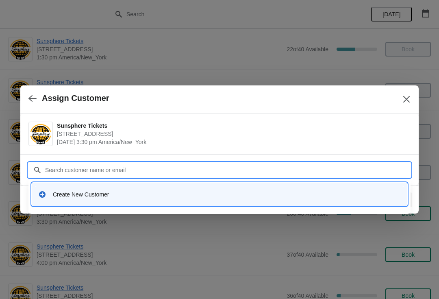
click at [210, 196] on div "Create New Customer" at bounding box center [227, 194] width 348 height 8
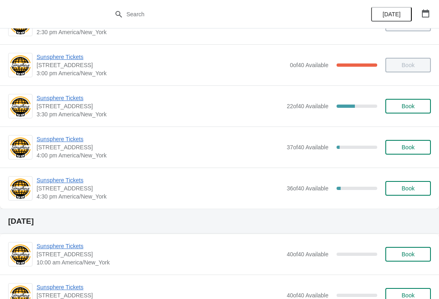
scroll to position [365, 0]
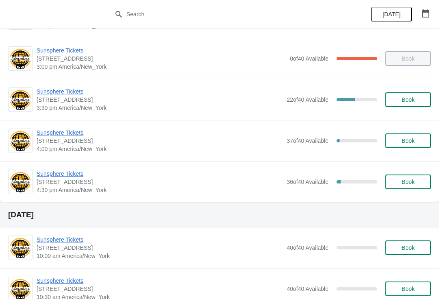
click at [81, 136] on span "Sunsphere Tickets" at bounding box center [160, 132] width 246 height 8
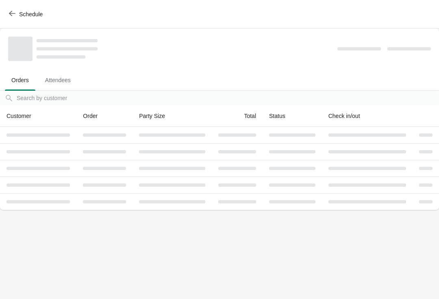
scroll to position [0, 0]
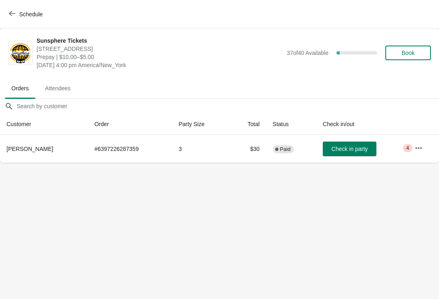
click at [361, 155] on button "Check in party" at bounding box center [350, 148] width 54 height 15
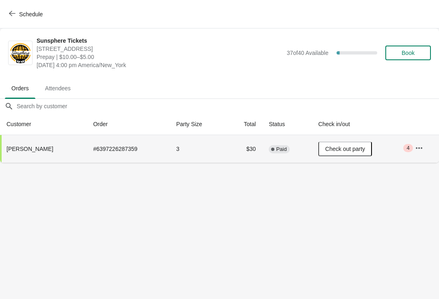
click at [25, 9] on button "Schedule" at bounding box center [26, 14] width 45 height 15
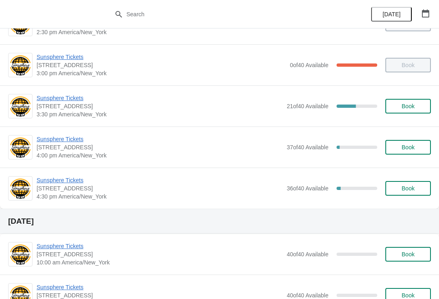
scroll to position [351, 0]
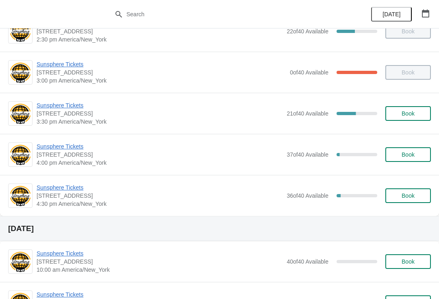
click at [418, 153] on span "Book" at bounding box center [407, 154] width 31 height 6
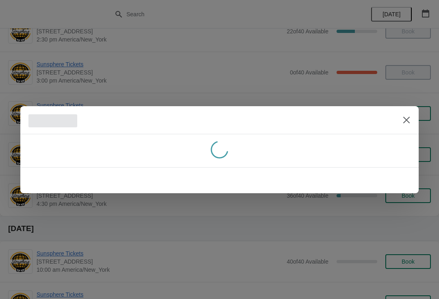
click at [409, 113] on button "Close" at bounding box center [406, 120] width 15 height 15
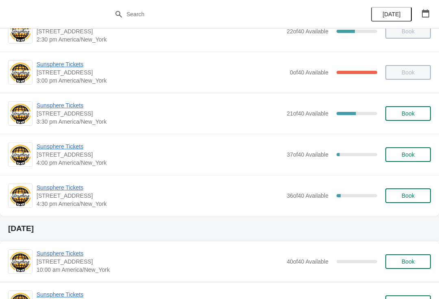
click at [415, 114] on span "Book" at bounding box center [407, 113] width 31 height 6
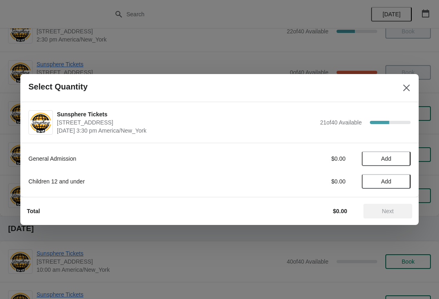
click at [401, 156] on span "Add" at bounding box center [386, 158] width 34 height 6
click at [403, 156] on icon at bounding box center [400, 158] width 9 height 9
click at [401, 185] on button "Add" at bounding box center [386, 181] width 49 height 15
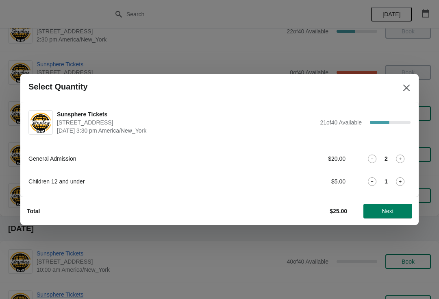
click at [404, 182] on icon at bounding box center [400, 181] width 9 height 9
click at [395, 210] on span "Next" at bounding box center [388, 211] width 36 height 6
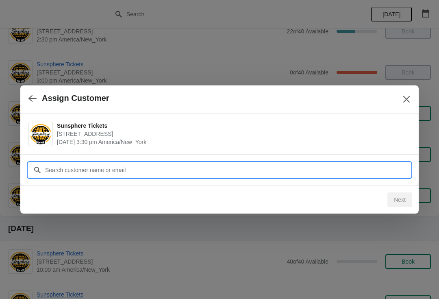
click at [365, 168] on input "Customer" at bounding box center [228, 169] width 366 height 15
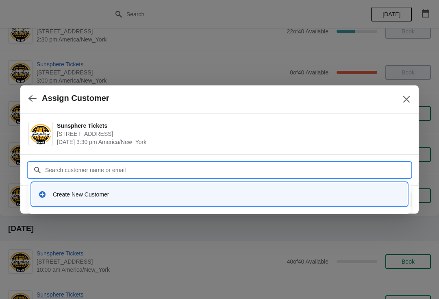
click at [217, 193] on div "Create New Customer" at bounding box center [227, 194] width 348 height 8
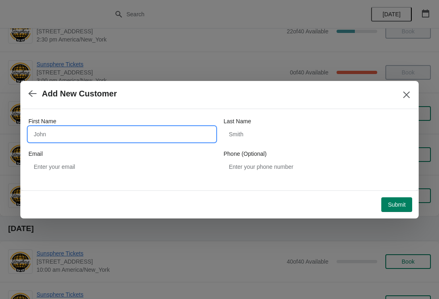
click at [123, 127] on input "First Name" at bounding box center [121, 134] width 187 height 15
type input "W"
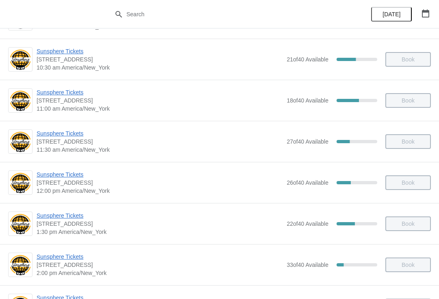
scroll to position [135, 0]
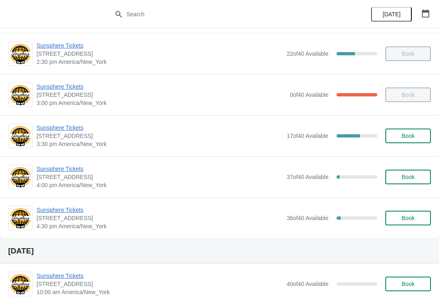
scroll to position [328, 0]
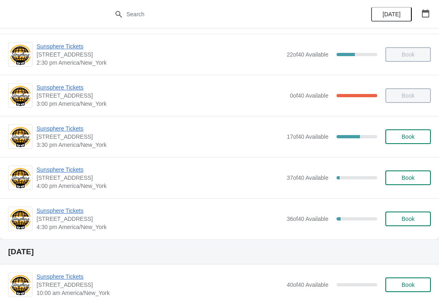
click at [408, 131] on button "Book" at bounding box center [407, 136] width 45 height 15
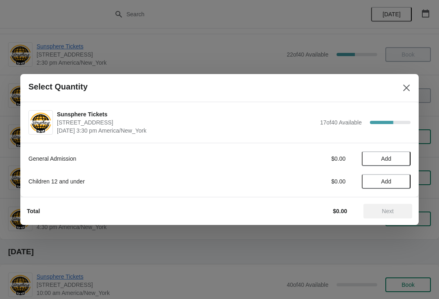
click at [394, 164] on button "Add" at bounding box center [386, 158] width 49 height 15
click at [396, 183] on span "Add" at bounding box center [386, 181] width 34 height 6
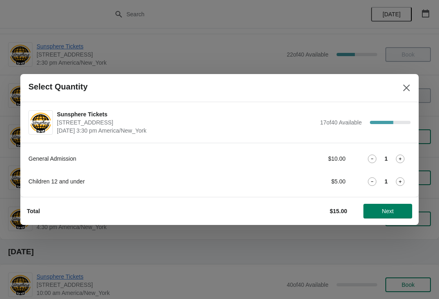
click at [397, 216] on button "Next" at bounding box center [387, 211] width 49 height 15
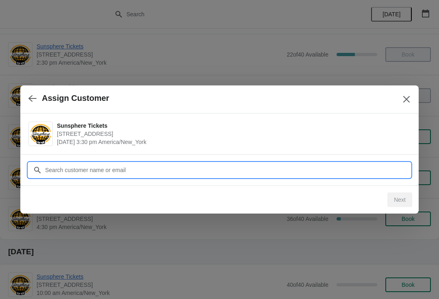
click at [97, 175] on input "Customer" at bounding box center [228, 169] width 366 height 15
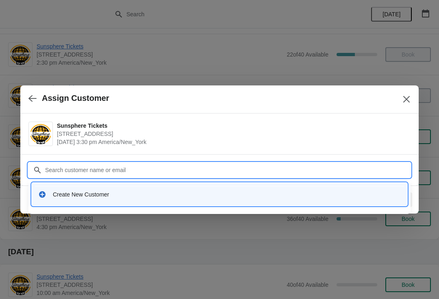
click at [70, 203] on div "Create New Customer" at bounding box center [219, 193] width 375 height 23
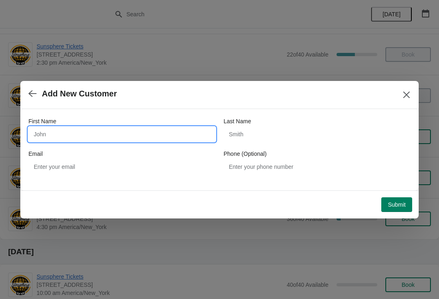
click at [63, 137] on input "First Name" at bounding box center [121, 134] width 187 height 15
type input "Walkin"
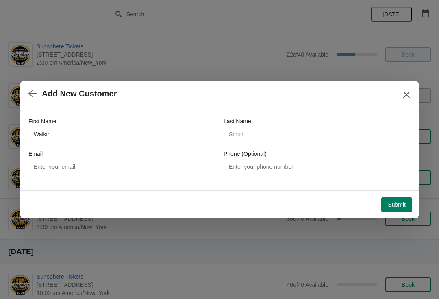
click at [401, 207] on span "Submit" at bounding box center [397, 204] width 18 height 6
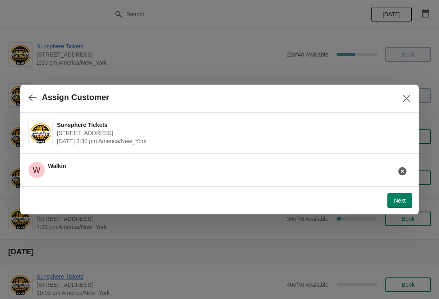
click at [395, 201] on span "Next" at bounding box center [400, 200] width 12 height 6
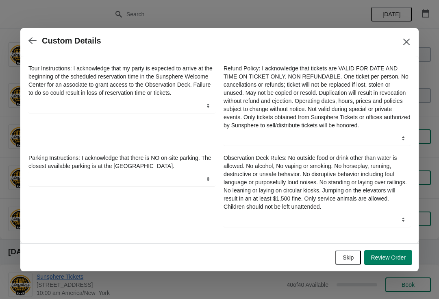
click at [390, 256] on button "Review Order" at bounding box center [388, 257] width 48 height 15
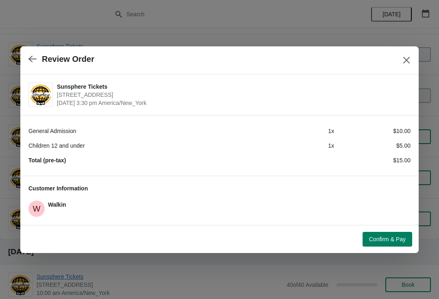
click at [381, 242] on span "Confirm & Pay" at bounding box center [387, 239] width 37 height 6
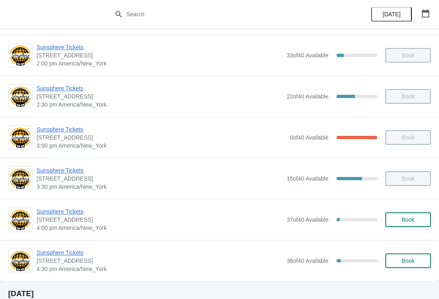
scroll to position [292, 0]
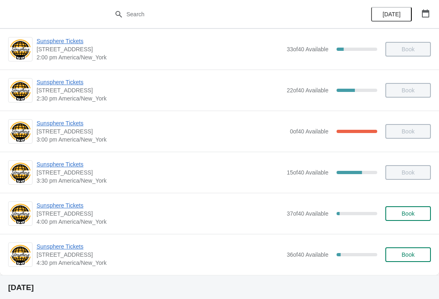
click at [406, 210] on span "Book" at bounding box center [407, 213] width 13 height 6
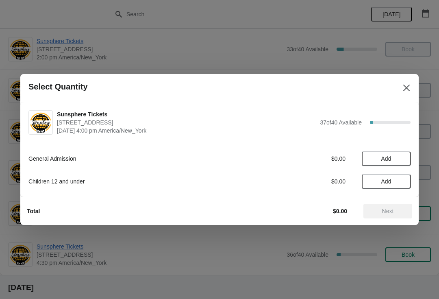
click at [397, 161] on span "Add" at bounding box center [386, 158] width 34 height 6
click at [403, 158] on icon at bounding box center [400, 158] width 9 height 9
click at [393, 211] on span "Next" at bounding box center [388, 211] width 12 height 6
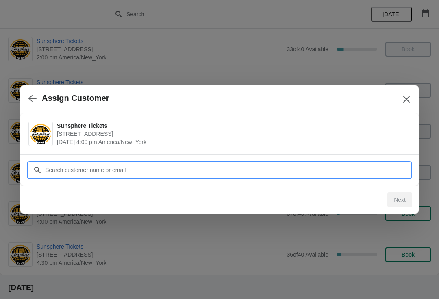
click at [362, 171] on input "Customer" at bounding box center [228, 169] width 366 height 15
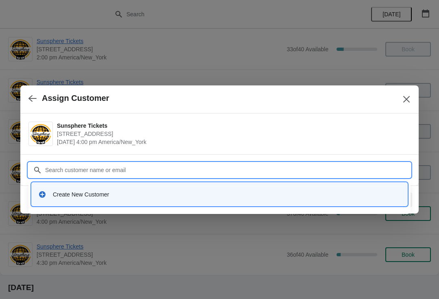
click at [171, 196] on div "Create New Customer" at bounding box center [227, 194] width 348 height 8
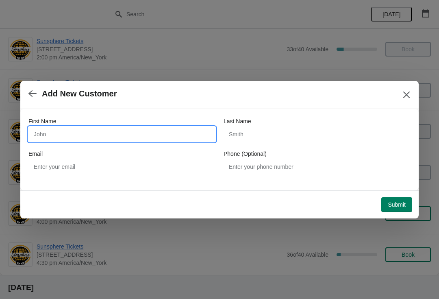
click at [172, 136] on input "First Name" at bounding box center [121, 134] width 187 height 15
type input "W"
click at [398, 194] on div "Submit" at bounding box center [218, 203] width 388 height 18
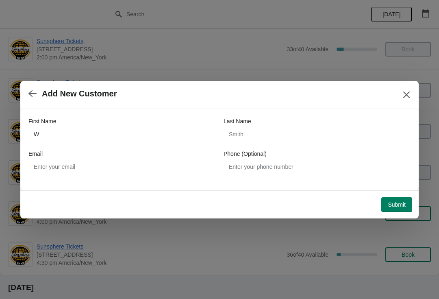
click at [400, 204] on span "Submit" at bounding box center [397, 204] width 18 height 6
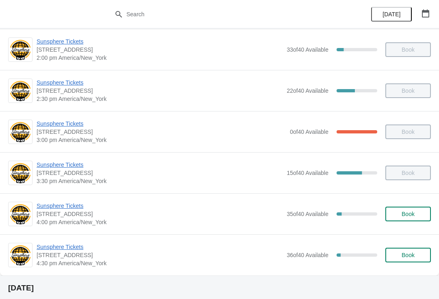
scroll to position [292, 0]
